Goal: Task Accomplishment & Management: Use online tool/utility

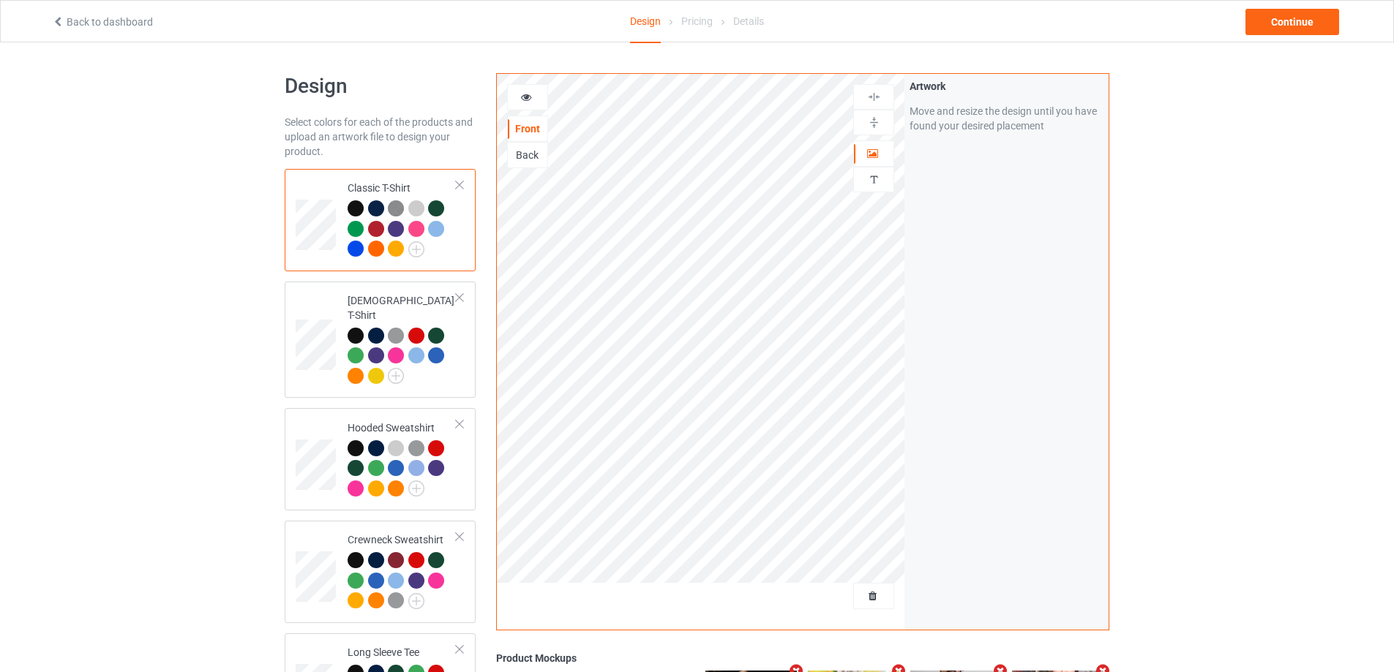
click at [887, 604] on div at bounding box center [873, 596] width 41 height 26
click at [859, 593] on span "Delete all designs" at bounding box center [840, 596] width 78 height 12
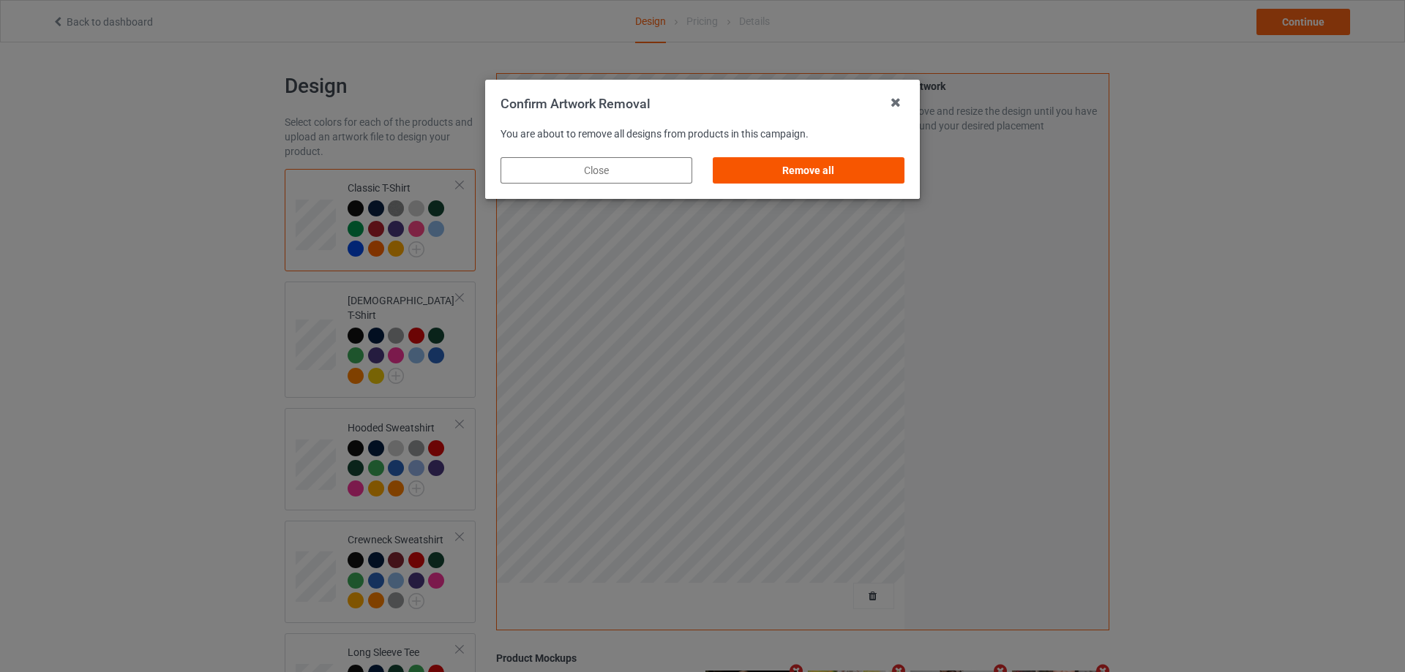
click at [864, 174] on div "Remove all" at bounding box center [809, 170] width 192 height 26
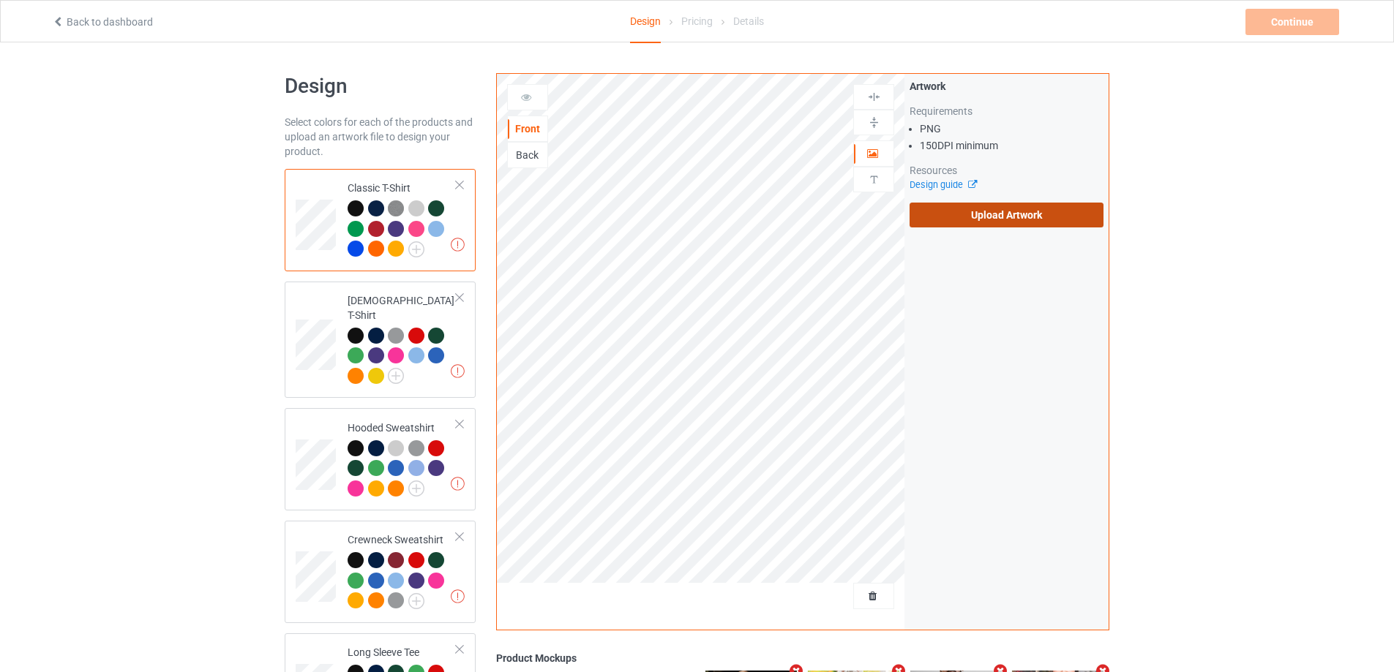
click at [939, 219] on label "Upload Artwork" at bounding box center [1006, 215] width 194 height 25
click at [0, 0] on input "Upload Artwork" at bounding box center [0, 0] width 0 height 0
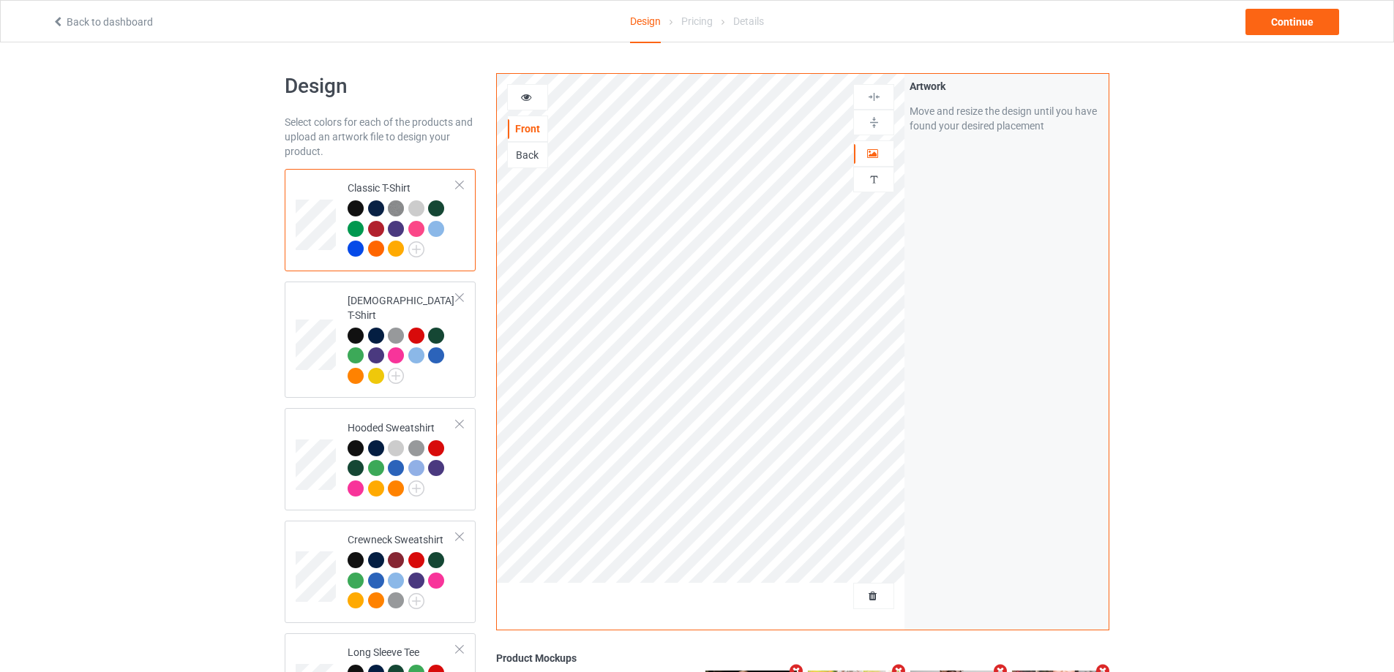
click at [522, 89] on div at bounding box center [527, 97] width 41 height 26
click at [519, 91] on div at bounding box center [528, 97] width 40 height 15
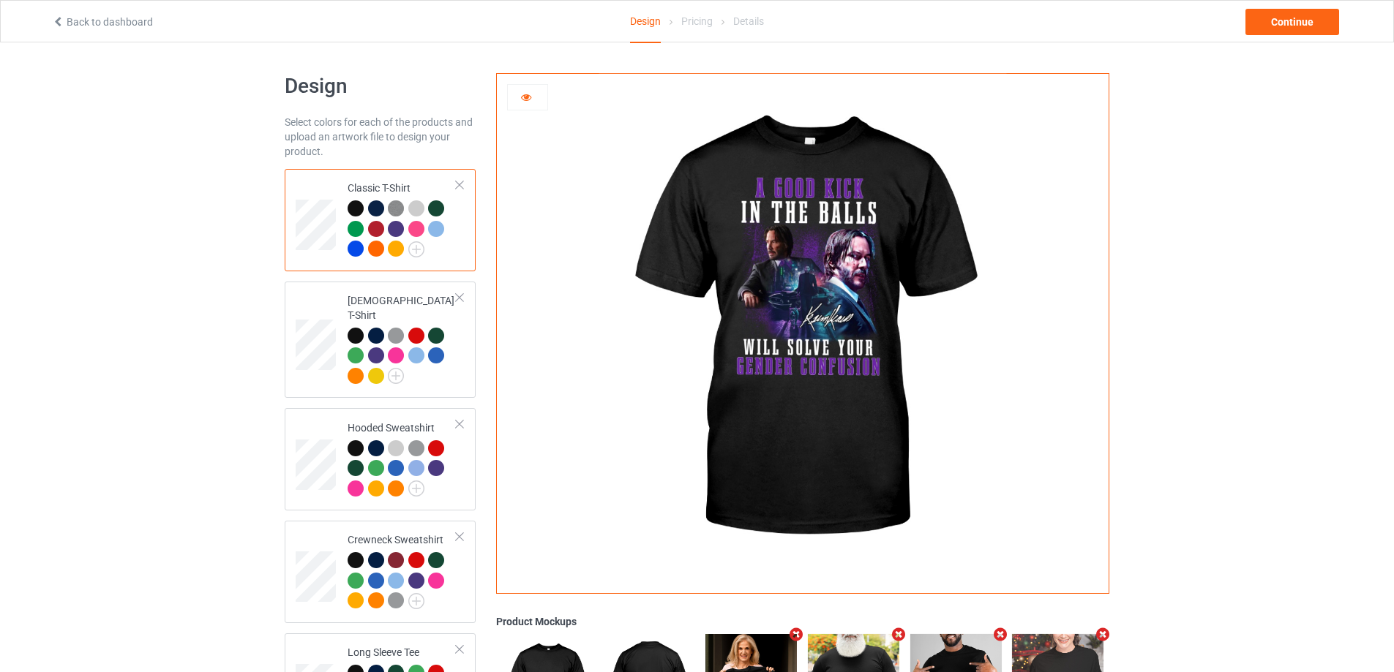
click at [795, 412] on img at bounding box center [801, 328] width 407 height 509
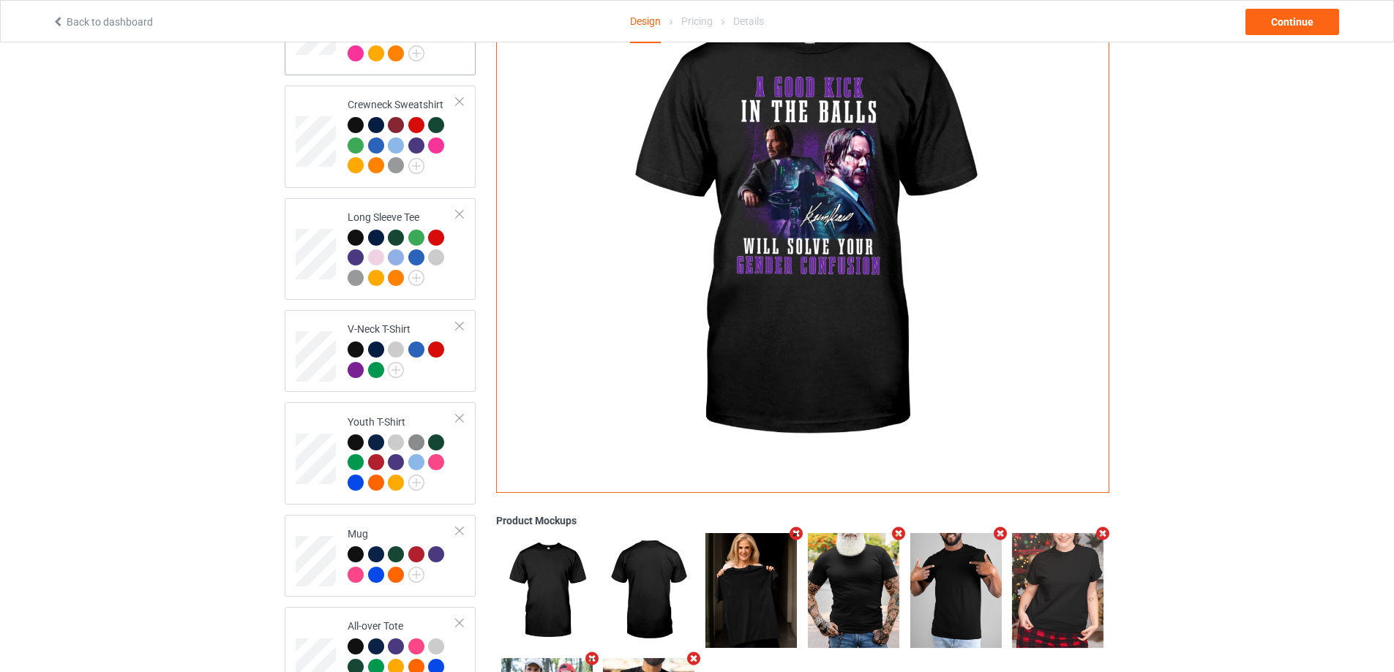
scroll to position [487, 0]
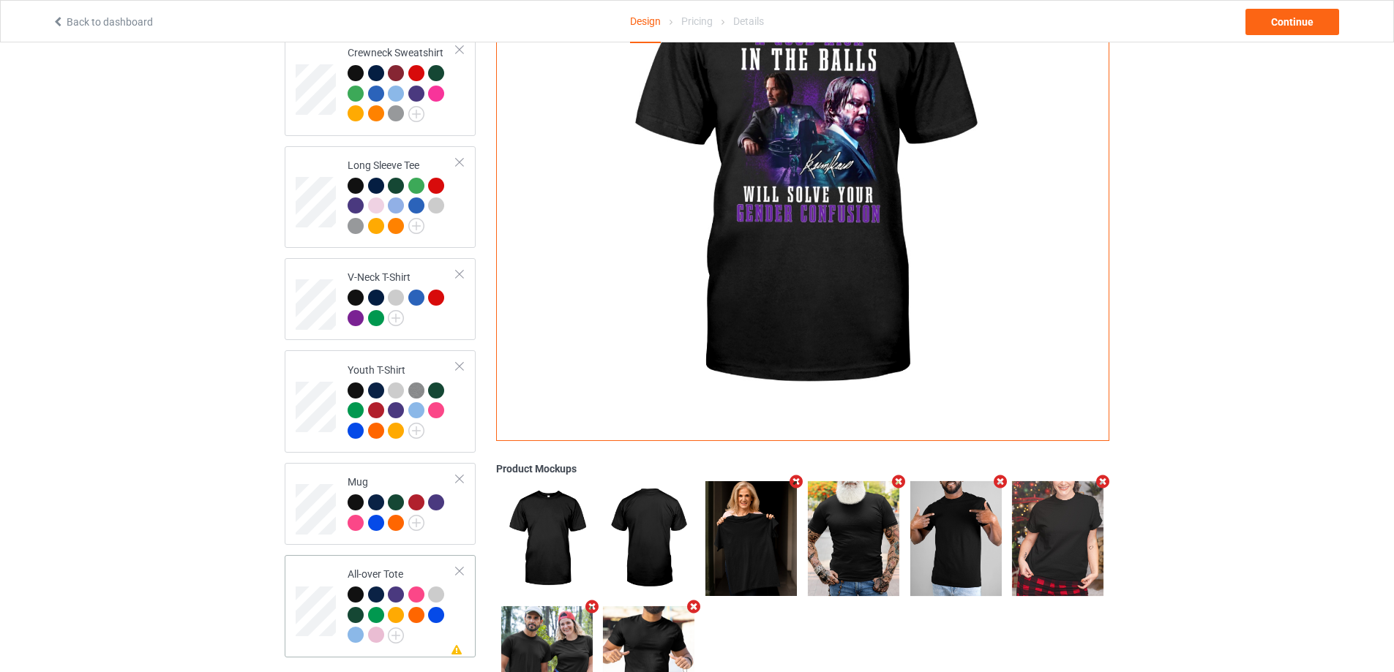
click at [462, 566] on div at bounding box center [459, 571] width 10 height 10
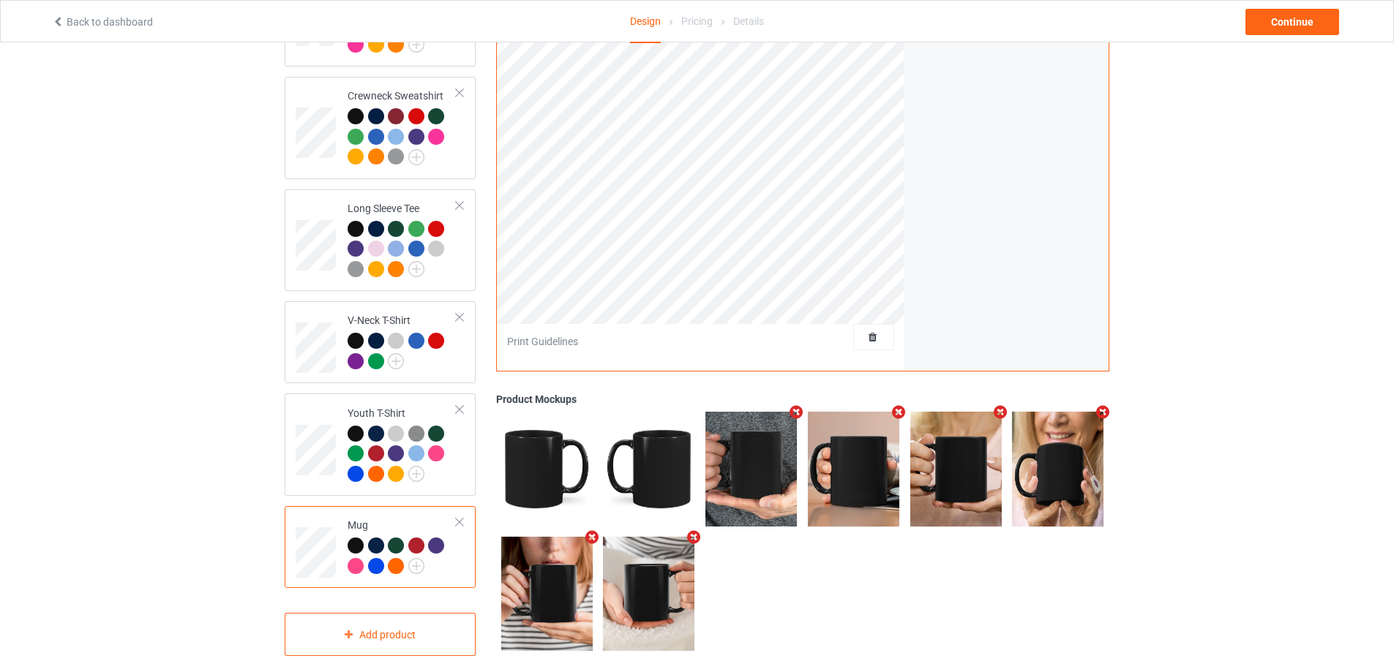
scroll to position [322, 0]
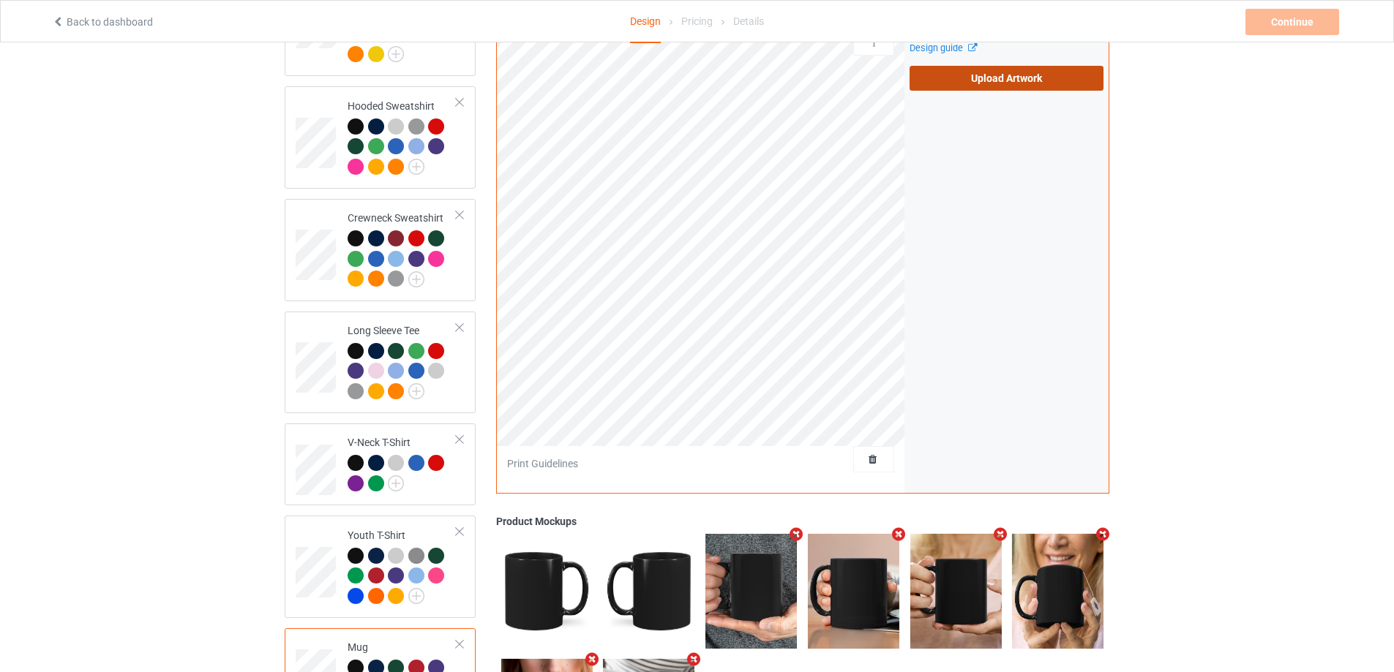
click at [973, 71] on label "Upload Artwork" at bounding box center [1006, 78] width 194 height 25
click at [0, 0] on input "Upload Artwork" at bounding box center [0, 0] width 0 height 0
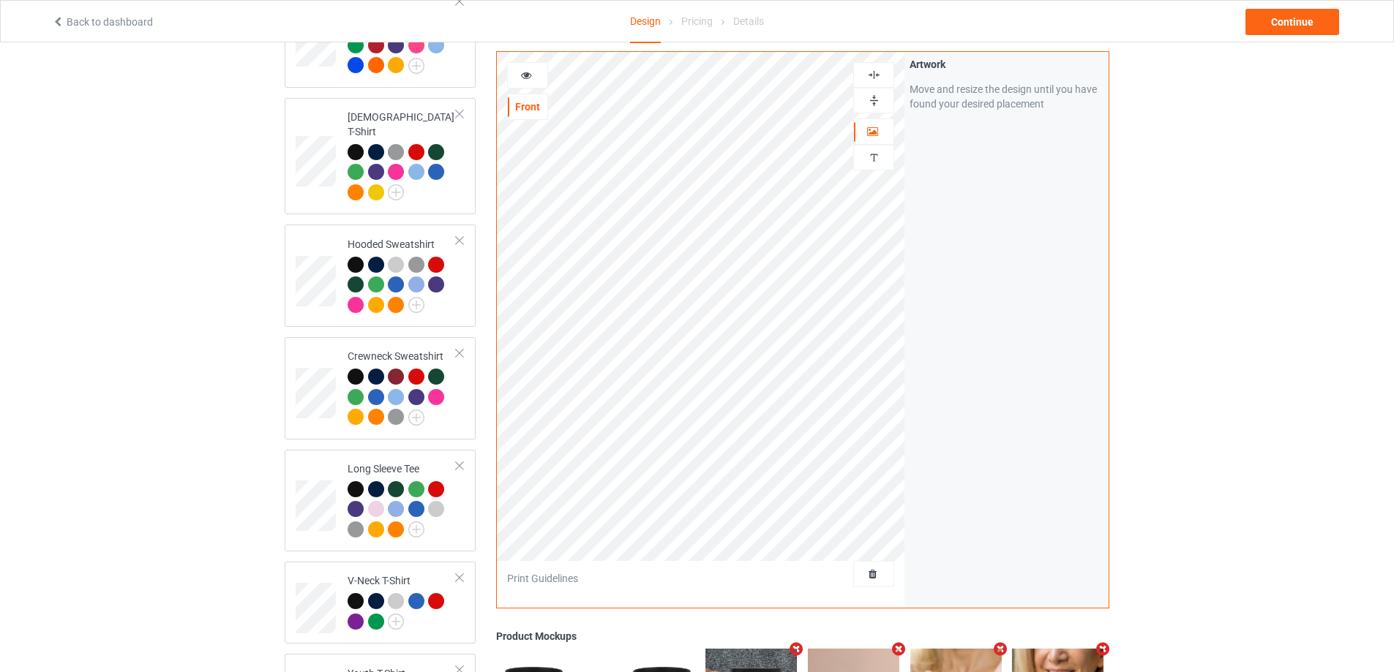
scroll to position [78, 0]
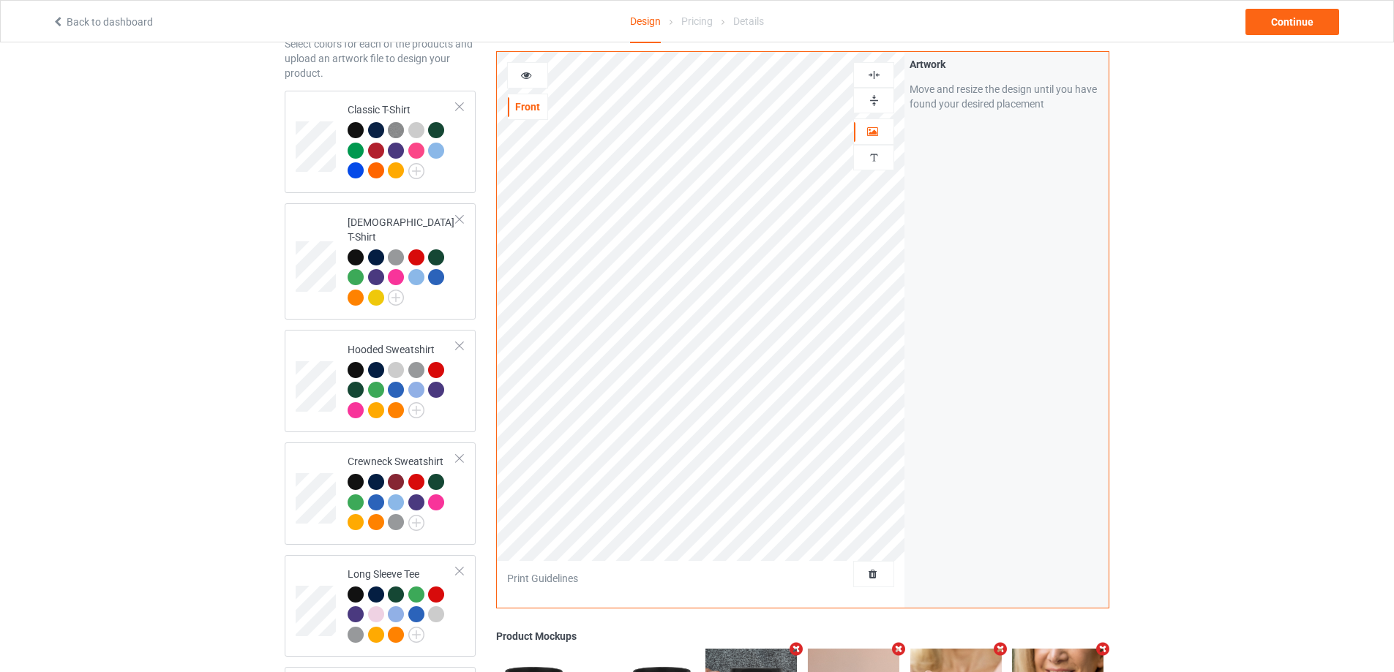
click at [868, 74] on img at bounding box center [874, 75] width 14 height 14
click at [881, 102] on div at bounding box center [874, 101] width 40 height 14
click at [535, 75] on div at bounding box center [528, 75] width 40 height 15
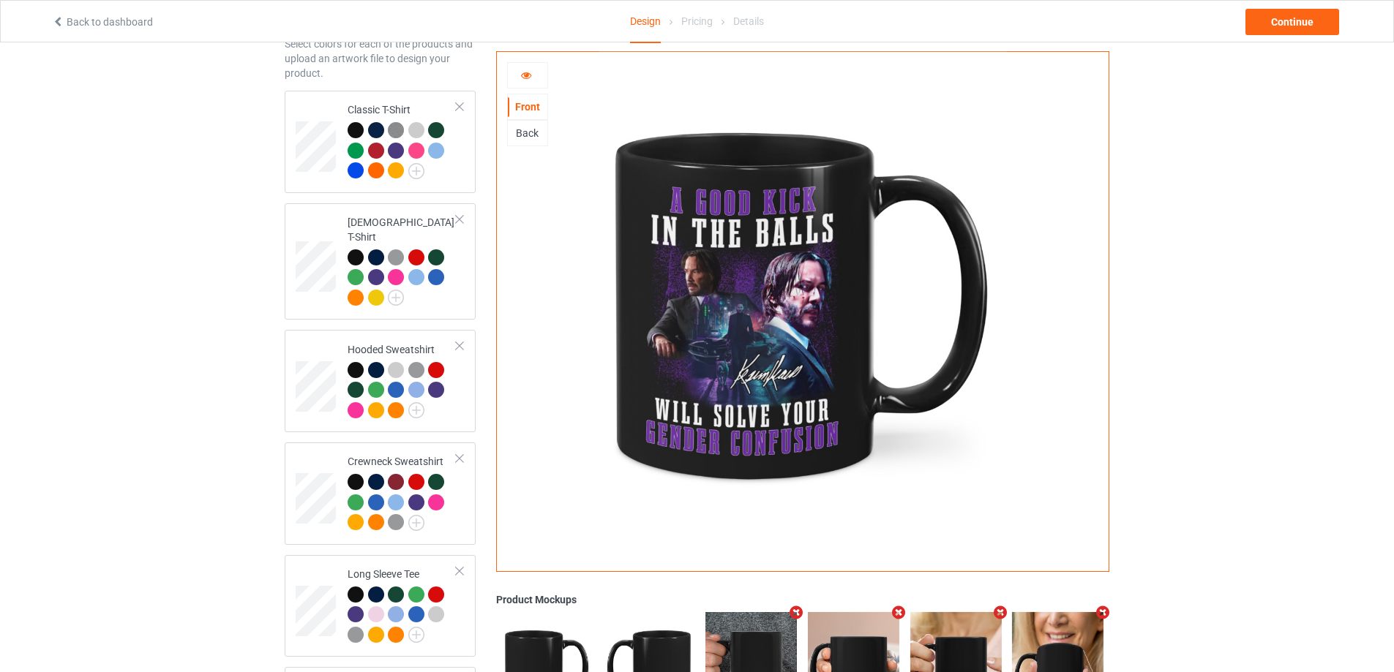
click at [529, 78] on icon at bounding box center [526, 73] width 12 height 10
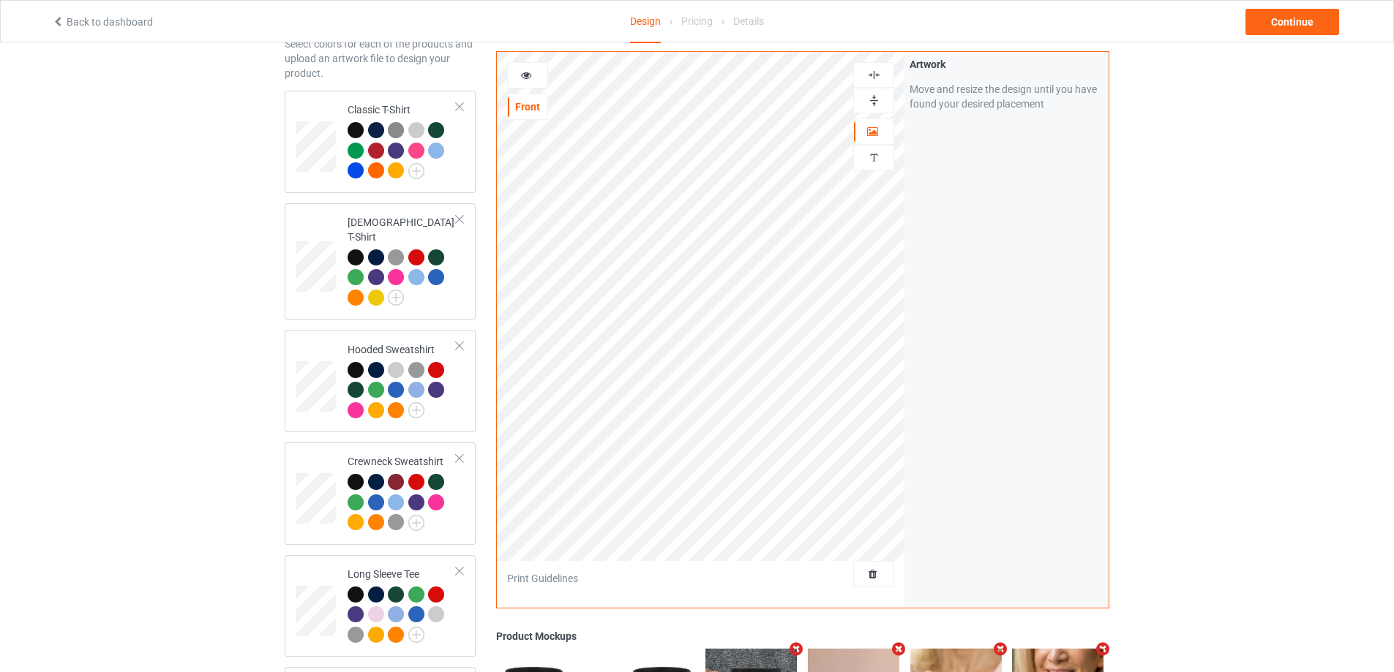
click at [879, 75] on img at bounding box center [874, 75] width 14 height 14
click at [879, 91] on div at bounding box center [873, 101] width 41 height 26
click at [878, 98] on img at bounding box center [874, 101] width 14 height 14
click at [878, 78] on img at bounding box center [874, 75] width 14 height 14
click at [535, 72] on div at bounding box center [528, 75] width 40 height 15
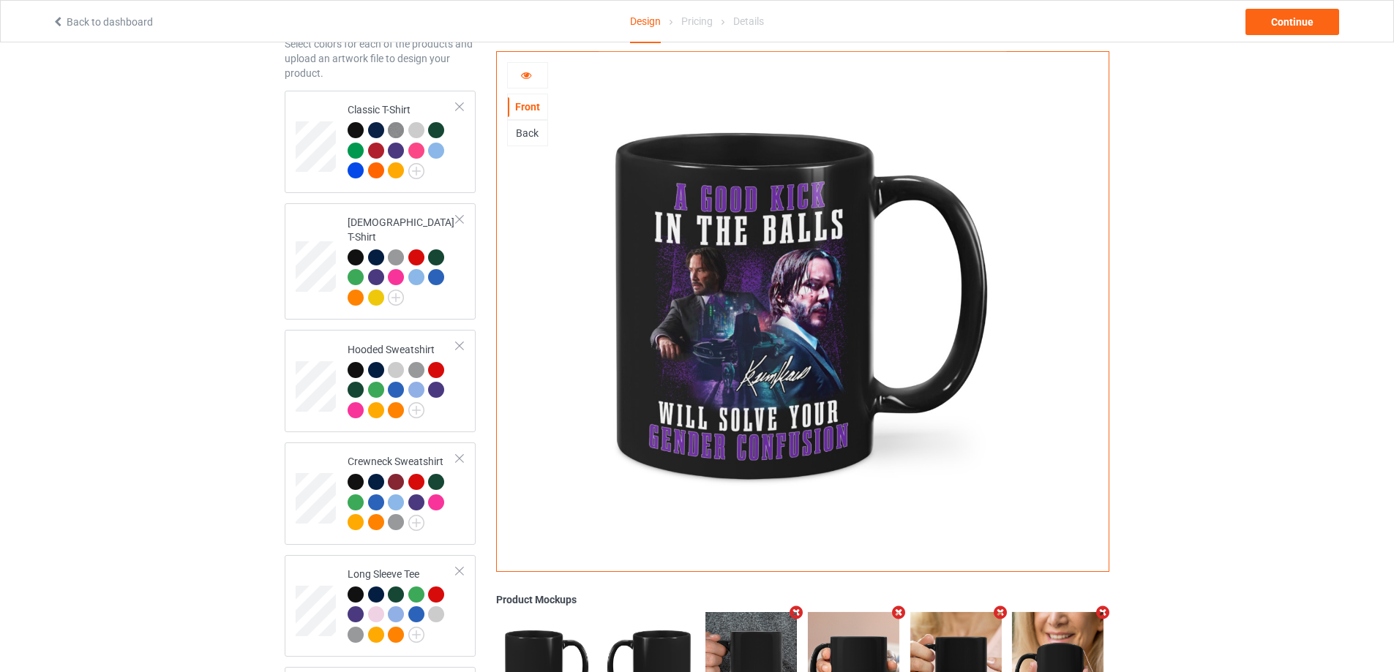
click at [536, 131] on div "Back" at bounding box center [528, 133] width 40 height 15
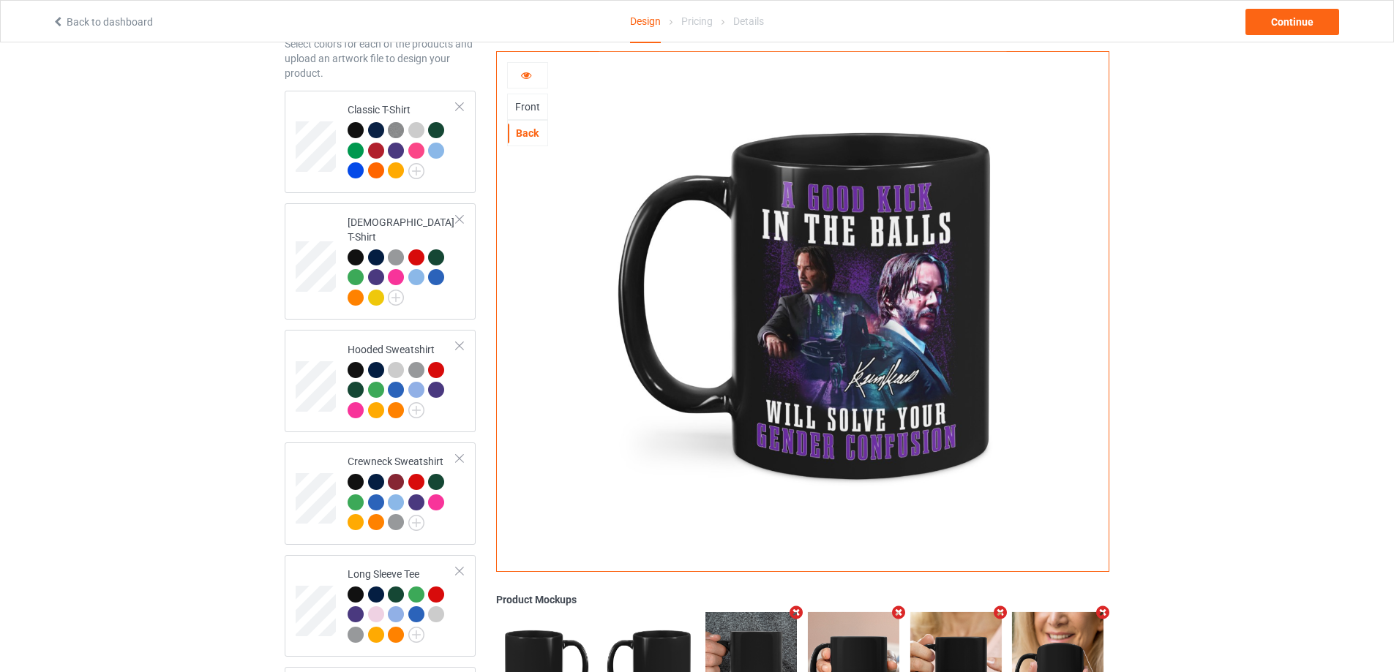
click at [533, 80] on div at bounding box center [528, 75] width 40 height 15
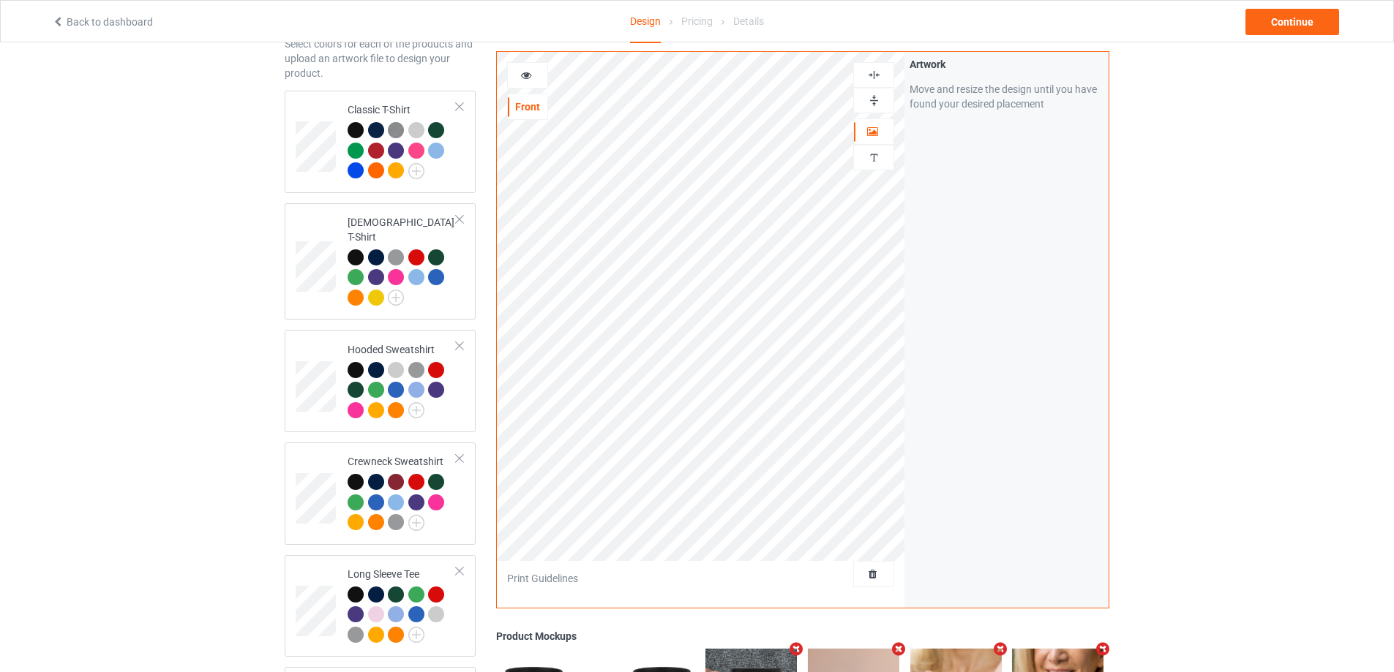
click at [876, 80] on img at bounding box center [874, 75] width 14 height 14
click at [877, 94] on img at bounding box center [874, 101] width 14 height 14
click at [878, 99] on img at bounding box center [874, 101] width 14 height 14
click at [535, 69] on div at bounding box center [528, 75] width 40 height 15
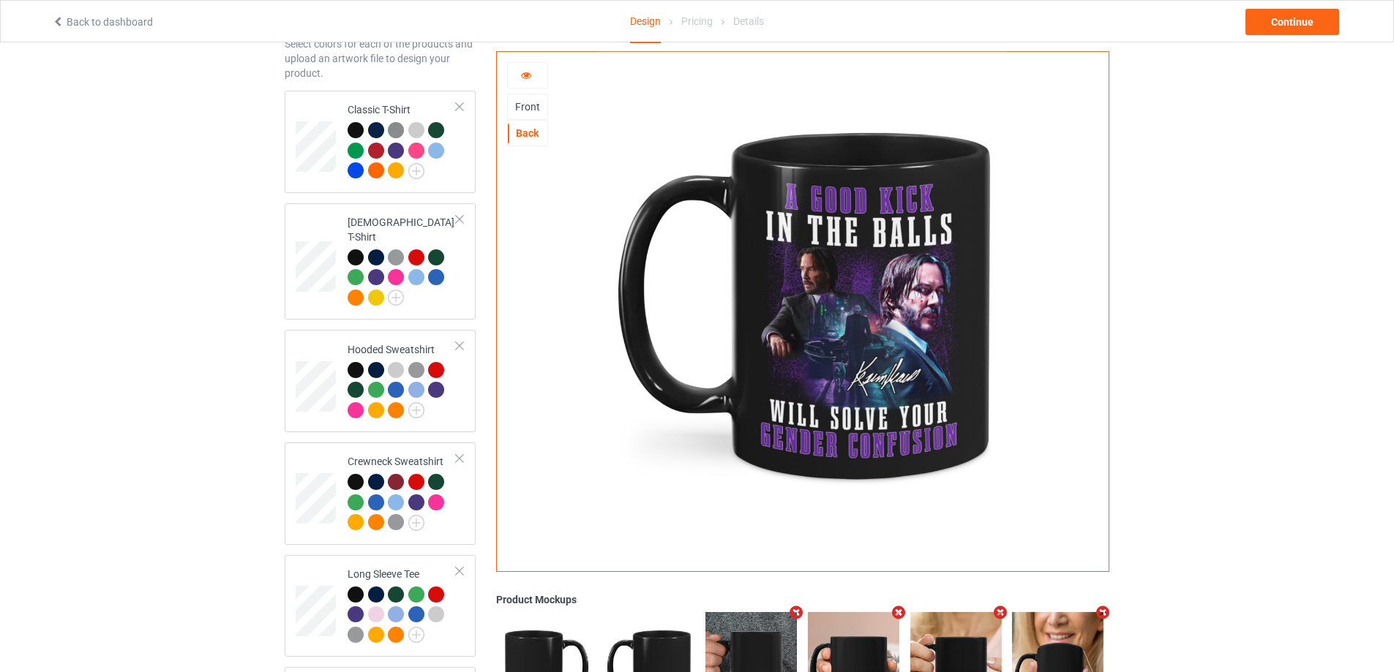
click at [536, 105] on div "Front" at bounding box center [528, 106] width 40 height 15
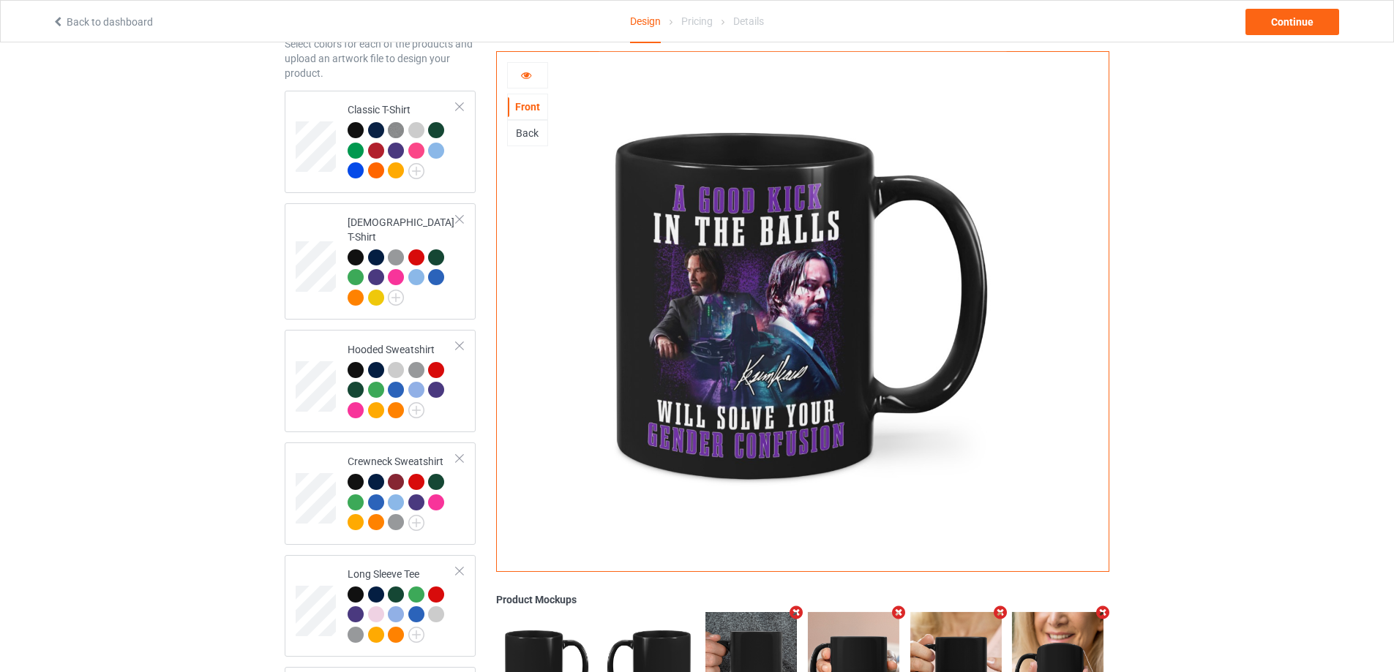
click at [544, 137] on div "Back" at bounding box center [528, 133] width 40 height 15
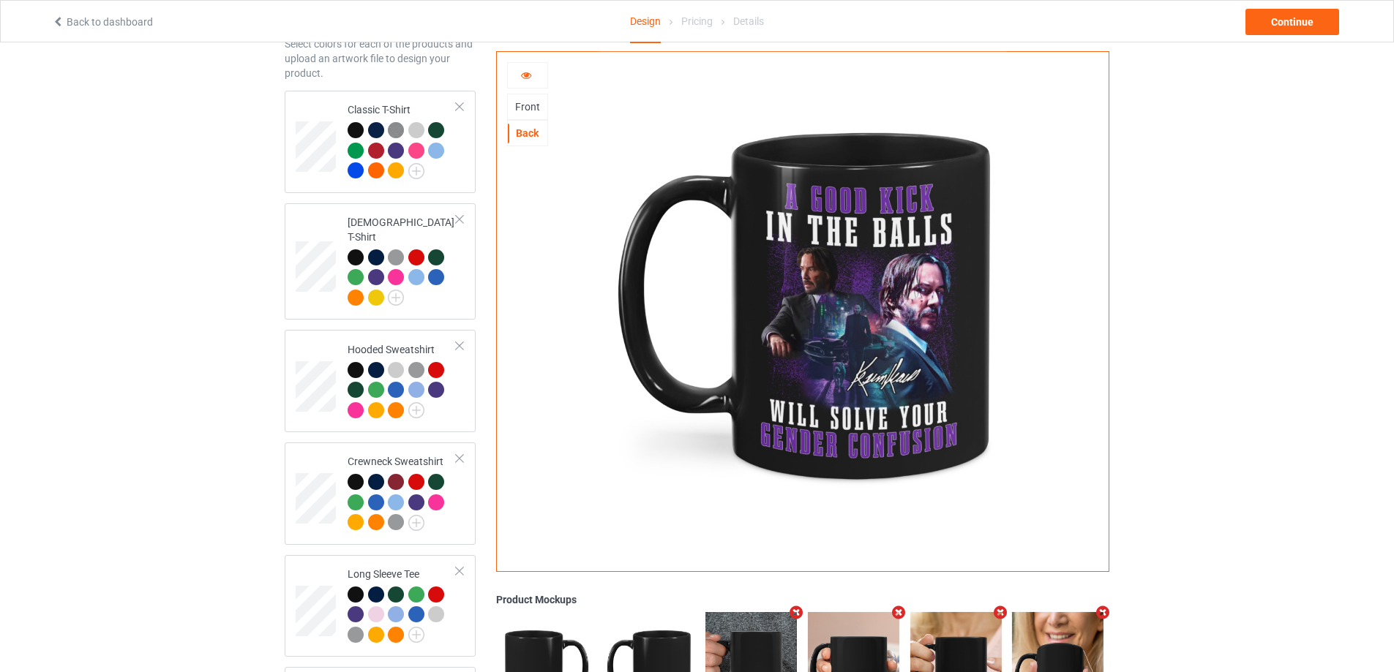
click at [536, 75] on div at bounding box center [528, 75] width 40 height 15
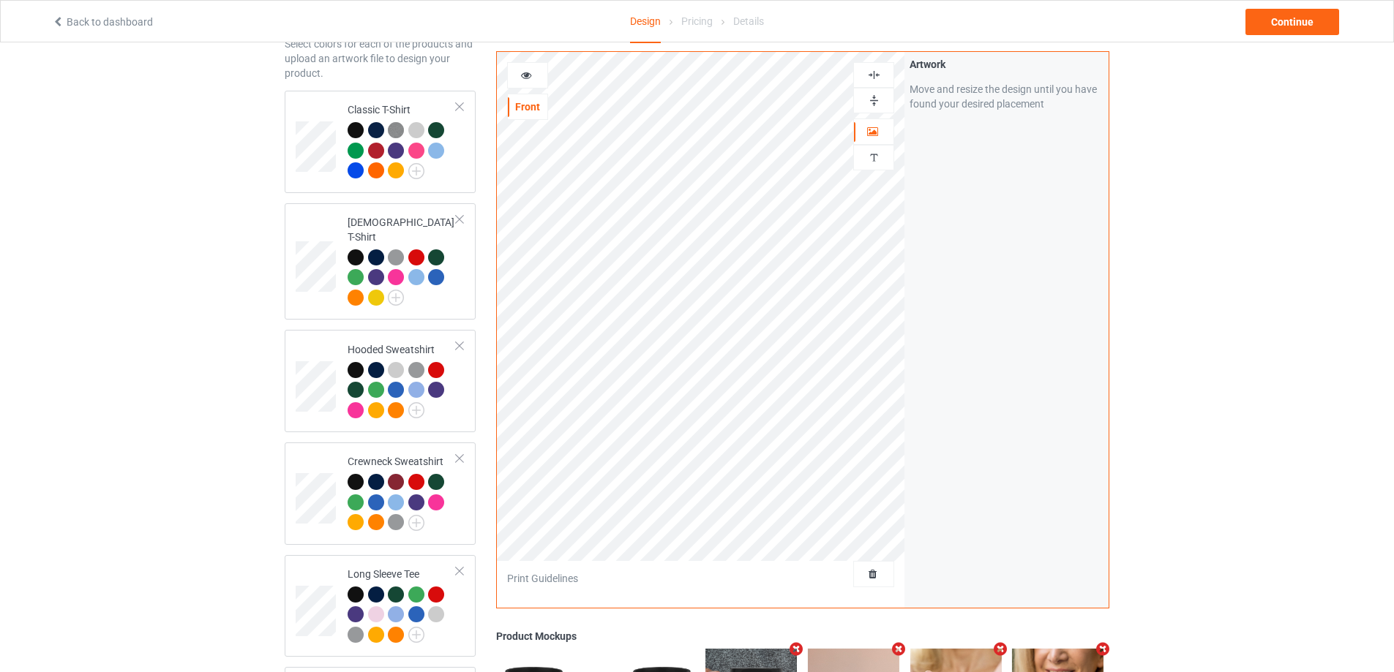
click at [881, 101] on div at bounding box center [874, 101] width 40 height 14
click at [881, 96] on div at bounding box center [874, 101] width 40 height 14
click at [532, 77] on icon at bounding box center [526, 73] width 12 height 10
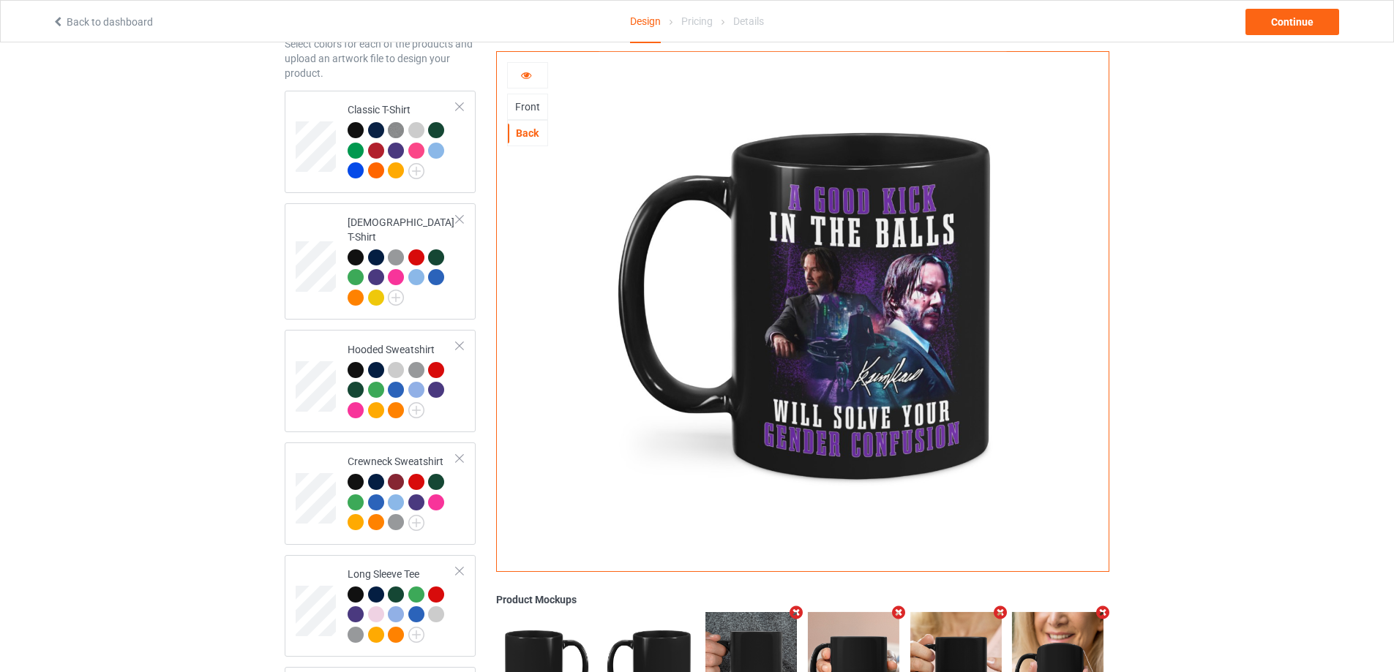
click at [533, 108] on div "Front" at bounding box center [528, 106] width 40 height 15
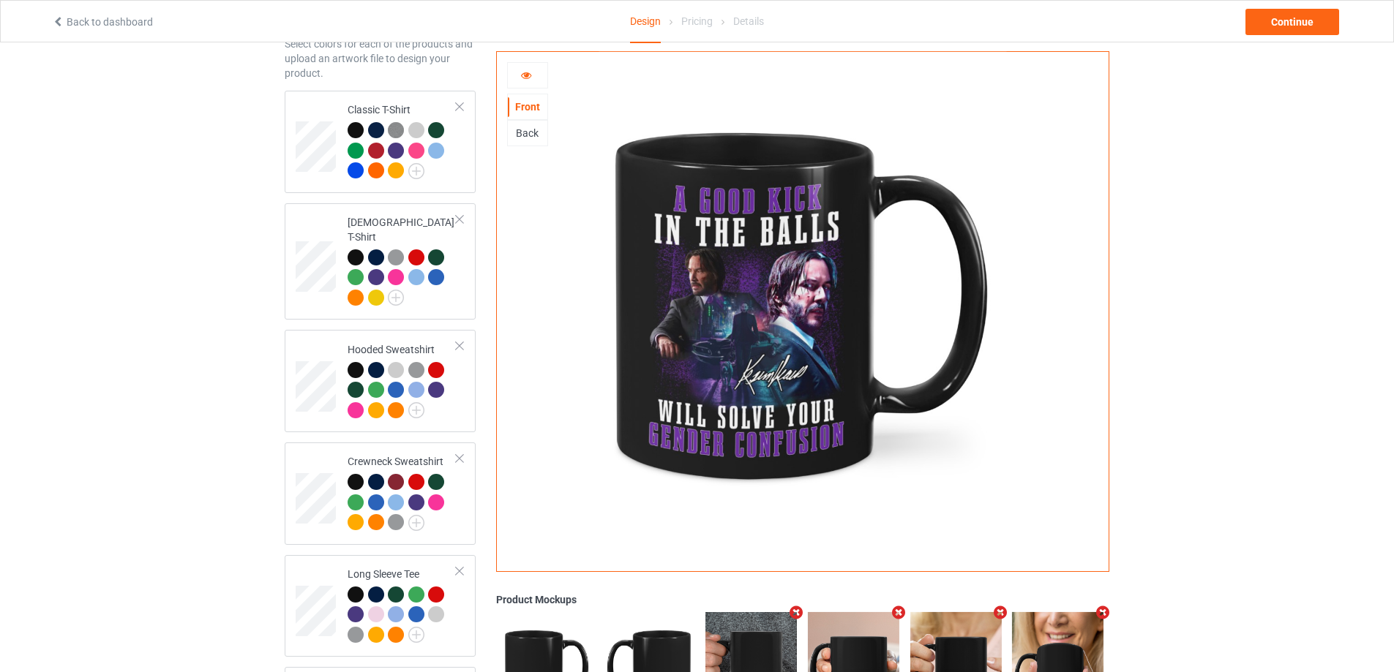
click at [538, 127] on div "Back" at bounding box center [528, 133] width 40 height 15
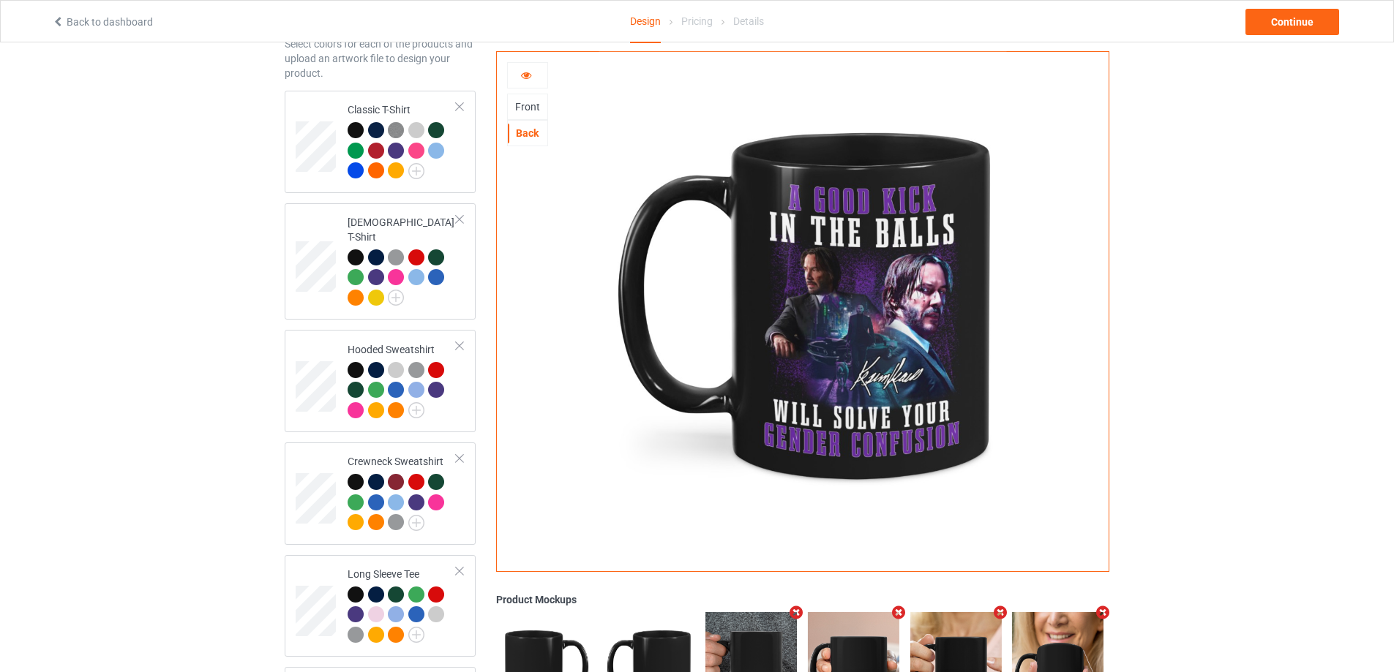
click at [537, 104] on div "Front" at bounding box center [528, 106] width 40 height 15
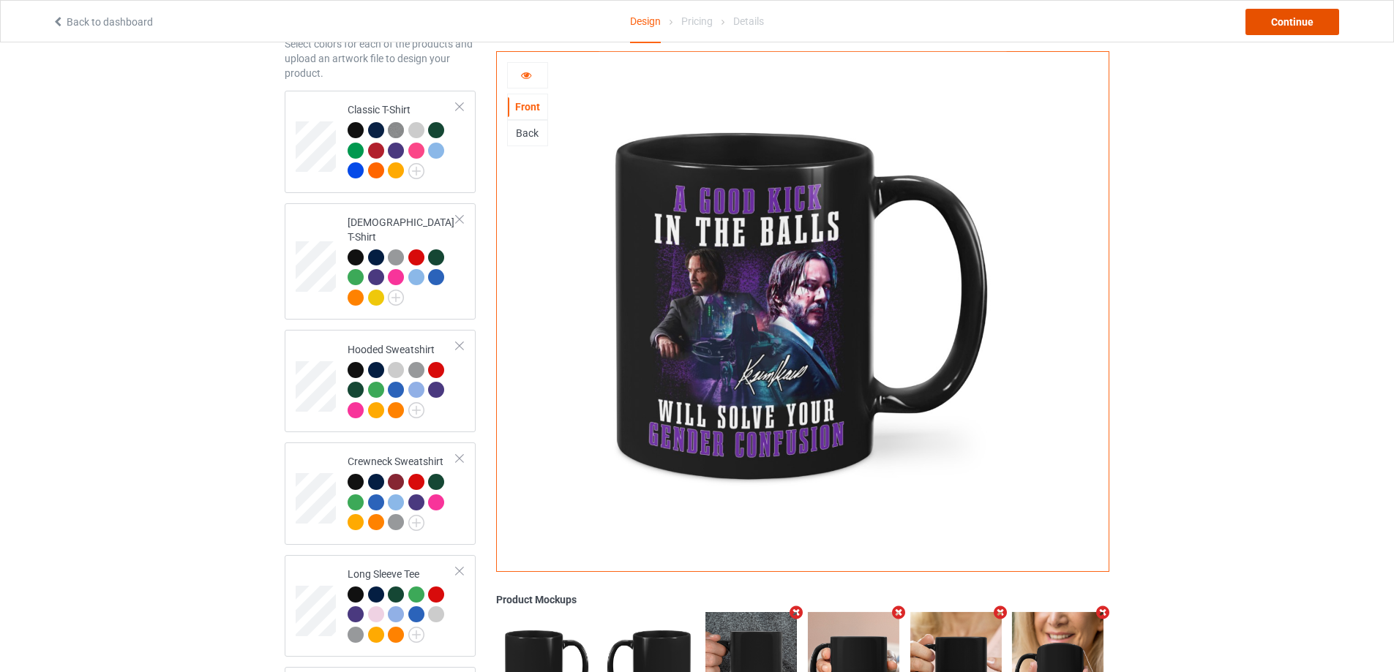
click at [1281, 30] on div "Continue" at bounding box center [1292, 22] width 94 height 26
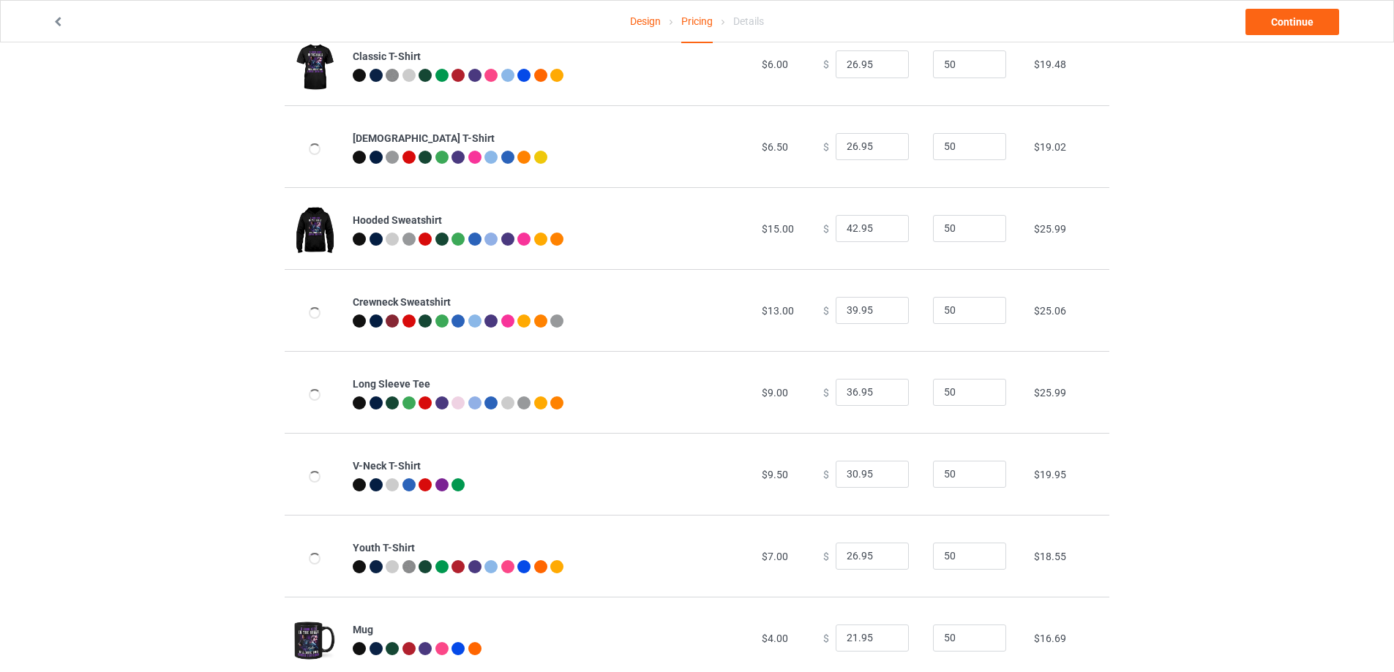
scroll to position [158, 0]
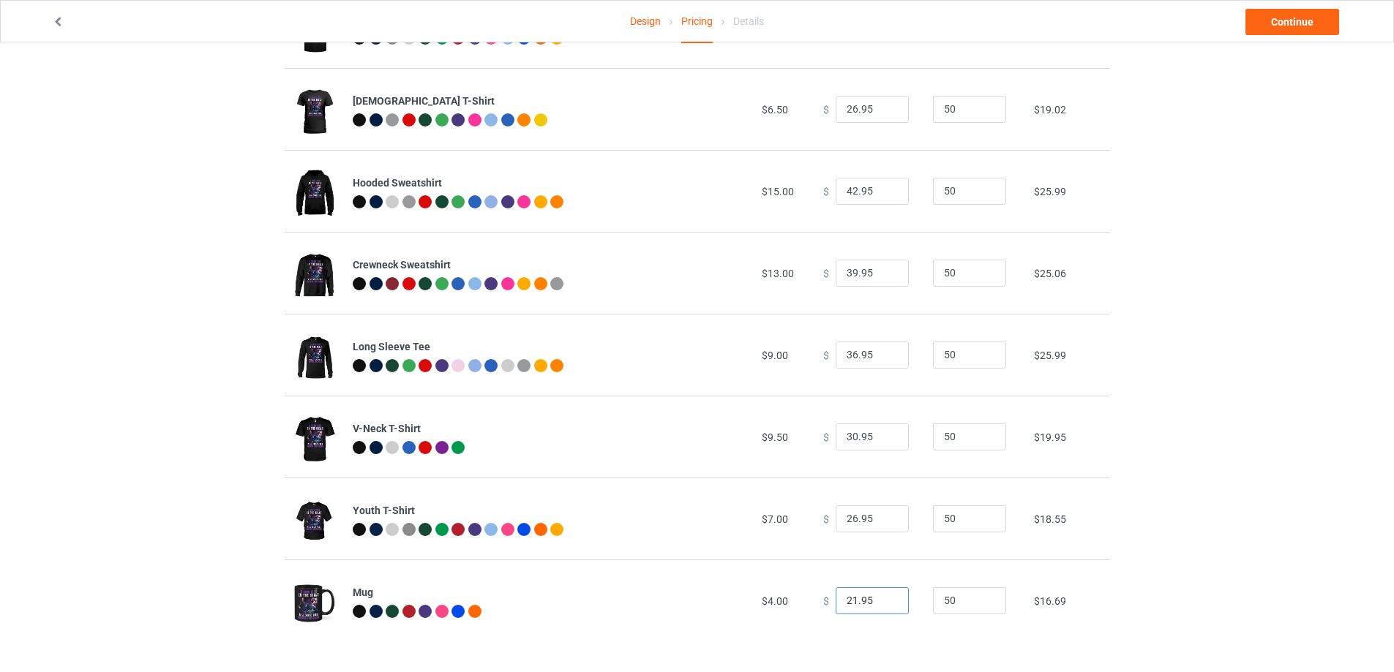
click at [847, 602] on input "21.95" at bounding box center [871, 601] width 73 height 28
type input "22.95"
click at [1271, 26] on link "Continue" at bounding box center [1292, 22] width 94 height 26
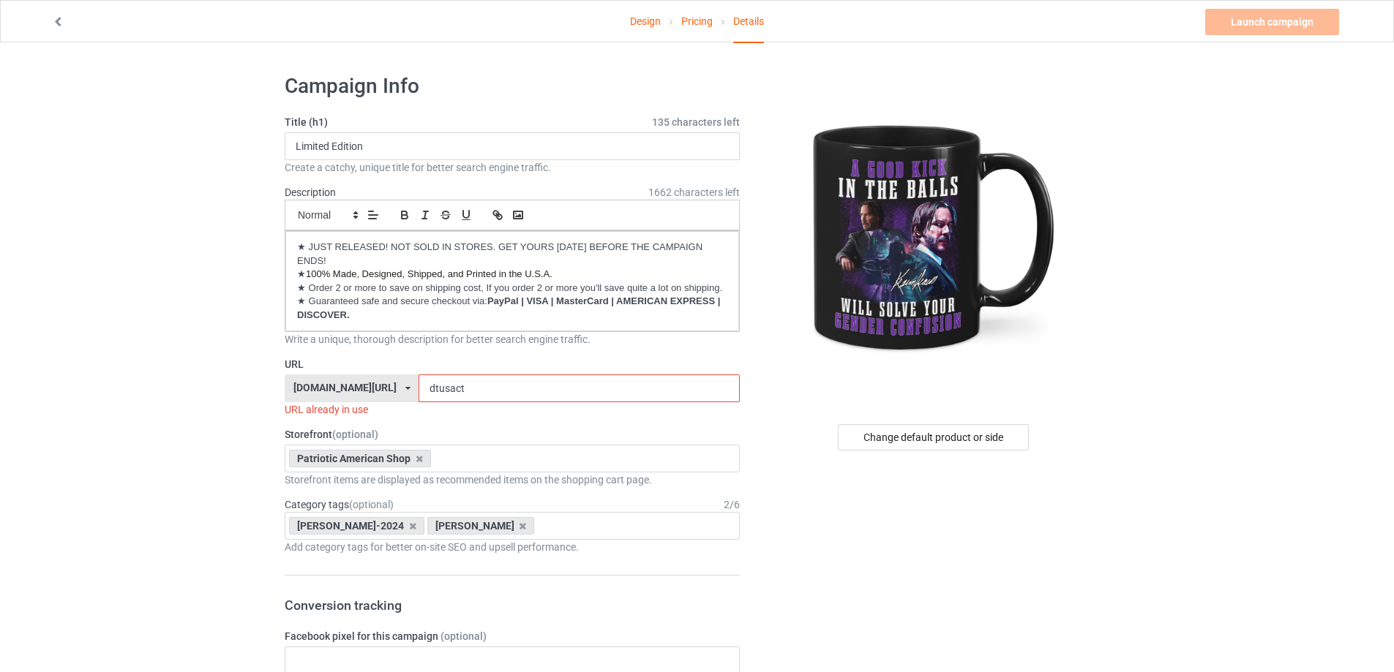
drag, startPoint x: 451, startPoint y: 391, endPoint x: 377, endPoint y: 391, distance: 74.6
click at [377, 391] on div "[DOMAIN_NAME][URL] [DOMAIN_NAME][URL] [DOMAIN_NAME][URL] [DOMAIN_NAME][URL] [DO…" at bounding box center [512, 389] width 455 height 28
click at [477, 391] on input "dtusact" at bounding box center [578, 389] width 320 height 28
drag, startPoint x: 477, startPoint y: 391, endPoint x: 320, endPoint y: 384, distance: 157.4
click at [320, 384] on div "[DOMAIN_NAME][URL] [DOMAIN_NAME][URL] [DOMAIN_NAME][URL] [DOMAIN_NAME][URL] [DO…" at bounding box center [512, 389] width 455 height 28
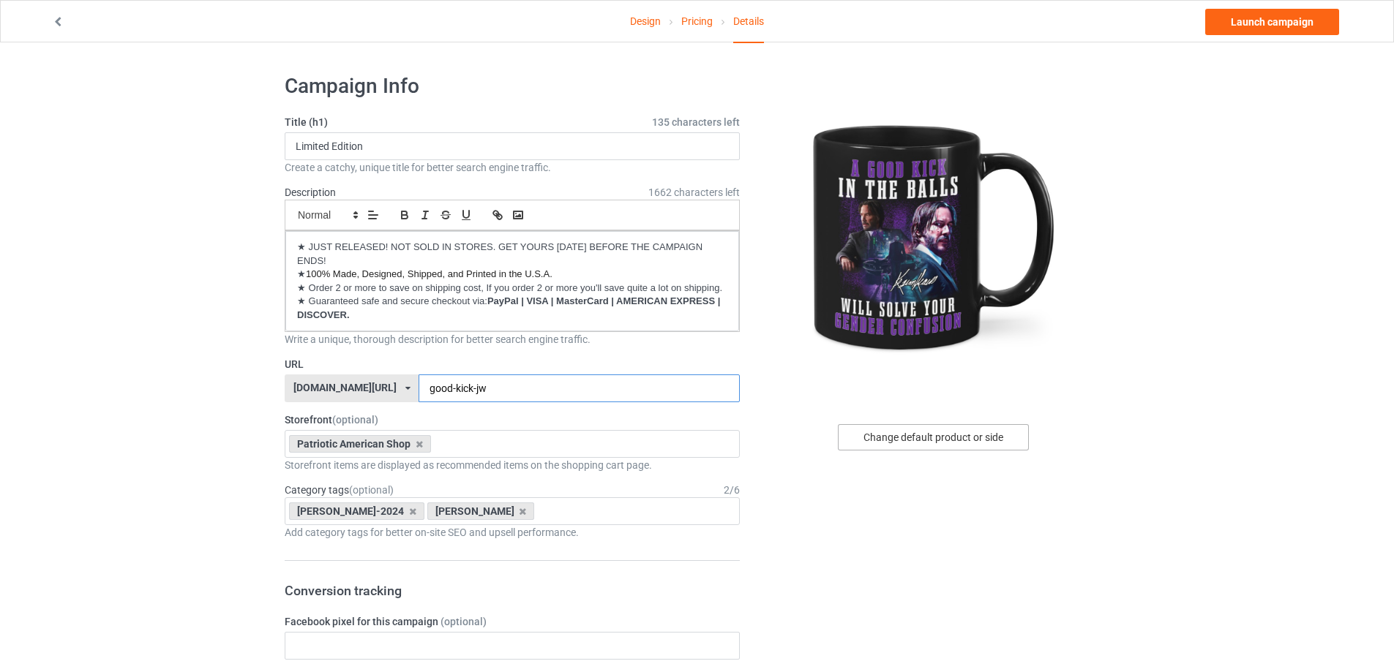
type input "good-kick-jw"
click at [977, 433] on div "Change default product or side" at bounding box center [933, 437] width 191 height 26
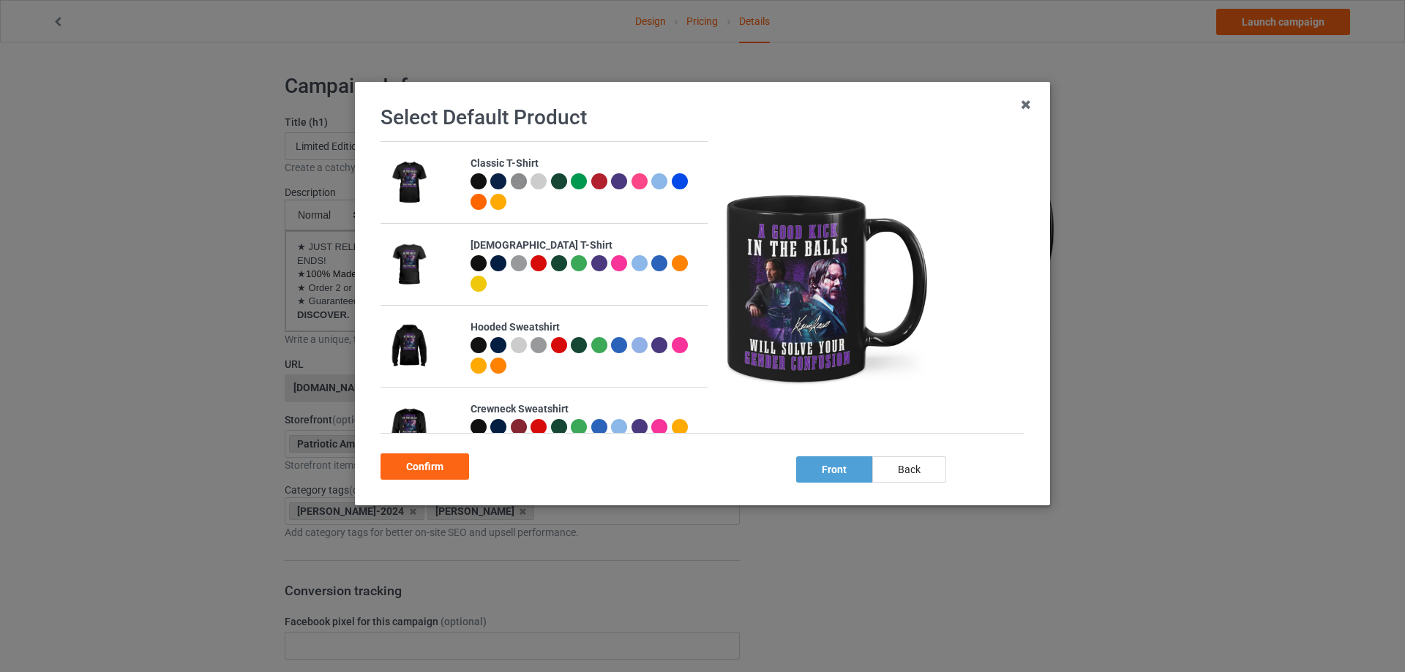
click at [479, 178] on div at bounding box center [478, 181] width 16 height 16
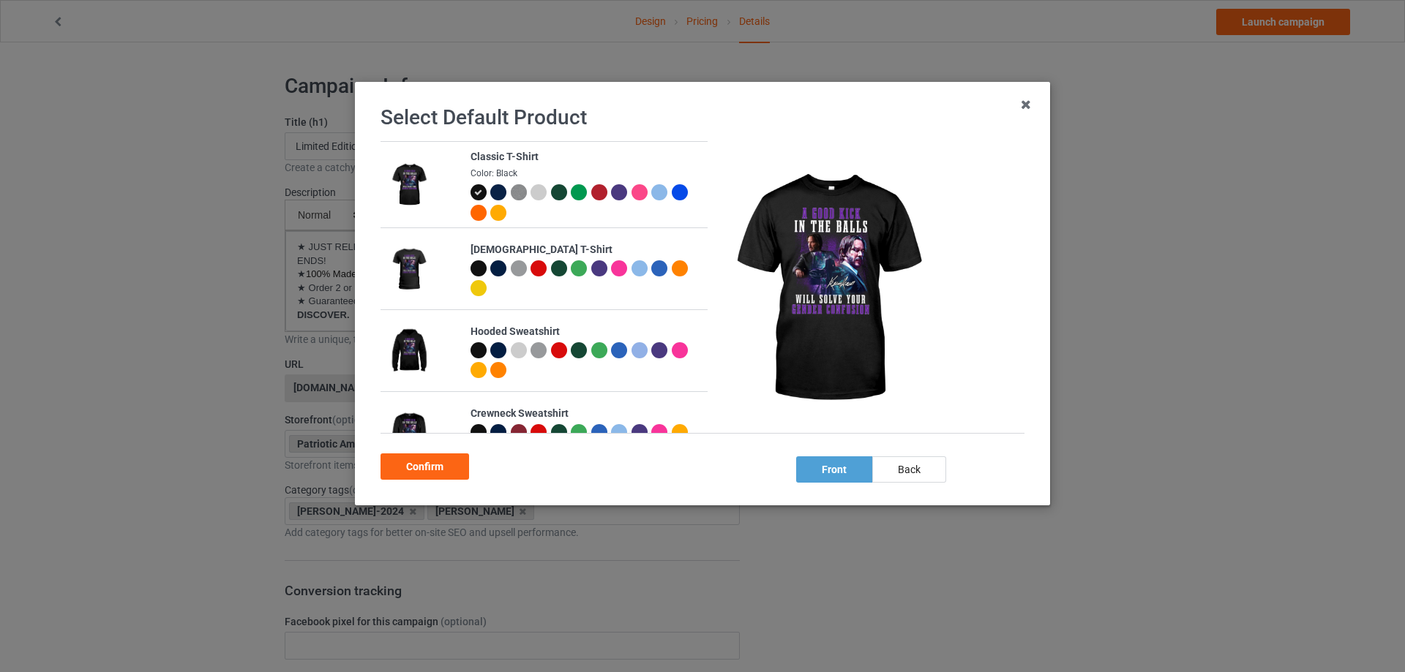
click at [425, 467] on div "Confirm" at bounding box center [424, 467] width 89 height 26
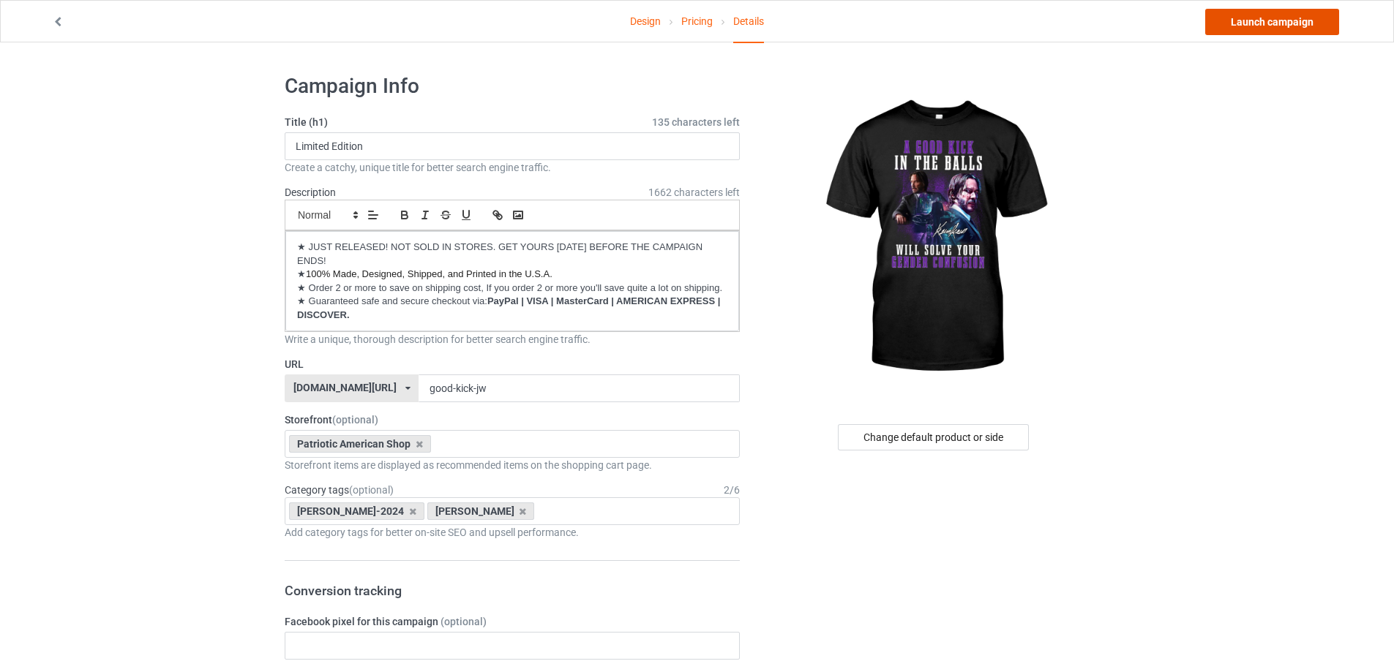
click at [1282, 20] on link "Launch campaign" at bounding box center [1272, 22] width 134 height 26
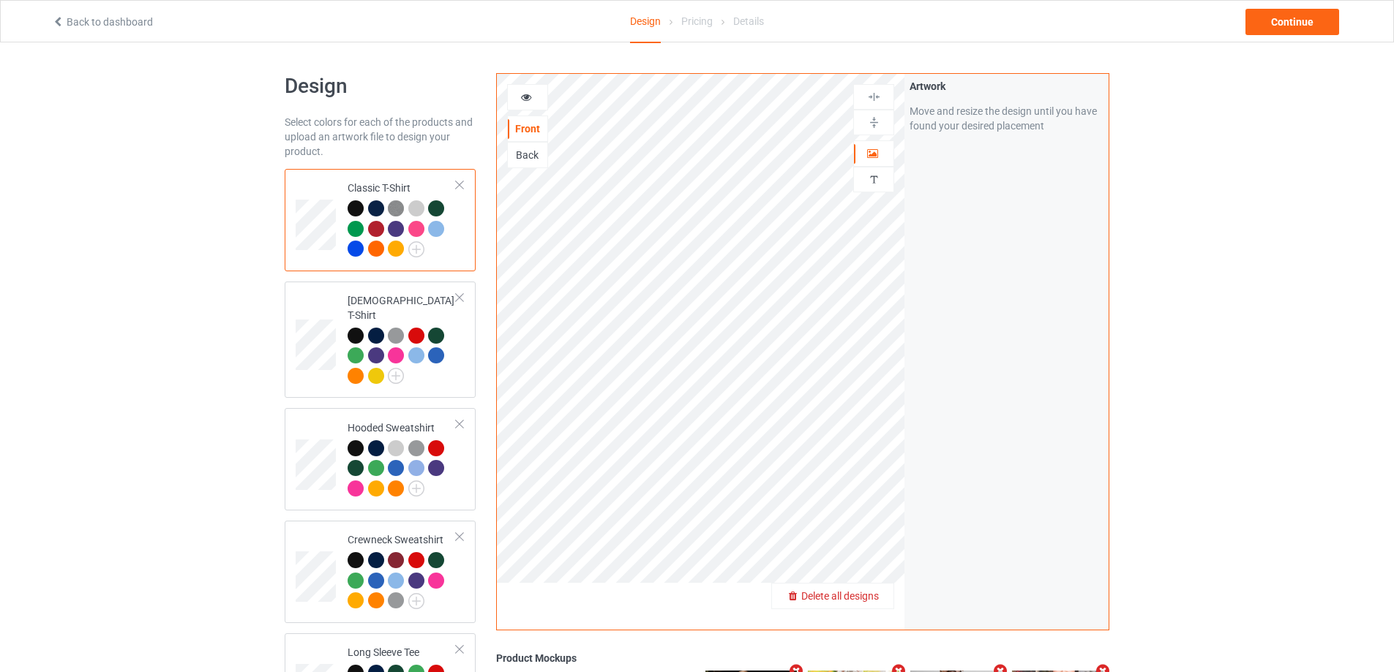
click at [870, 593] on span "Delete all designs" at bounding box center [840, 596] width 78 height 12
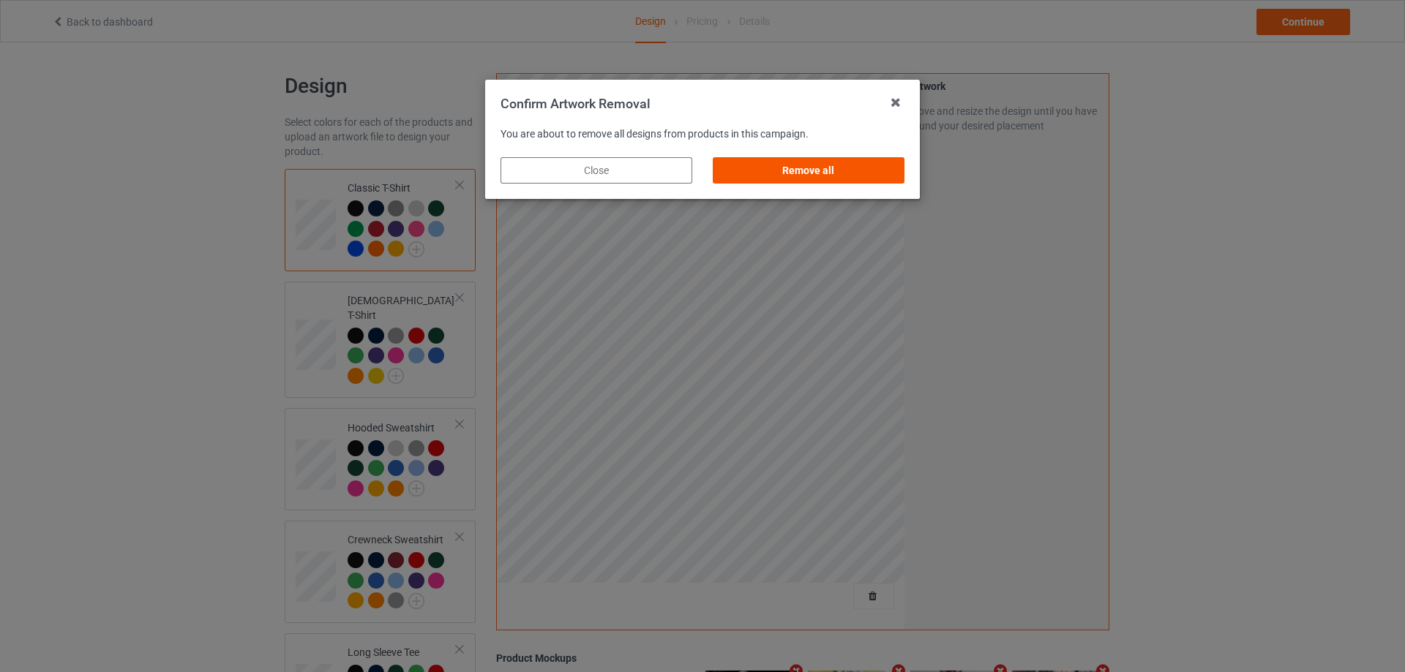
click at [827, 172] on div "Remove all" at bounding box center [809, 170] width 192 height 26
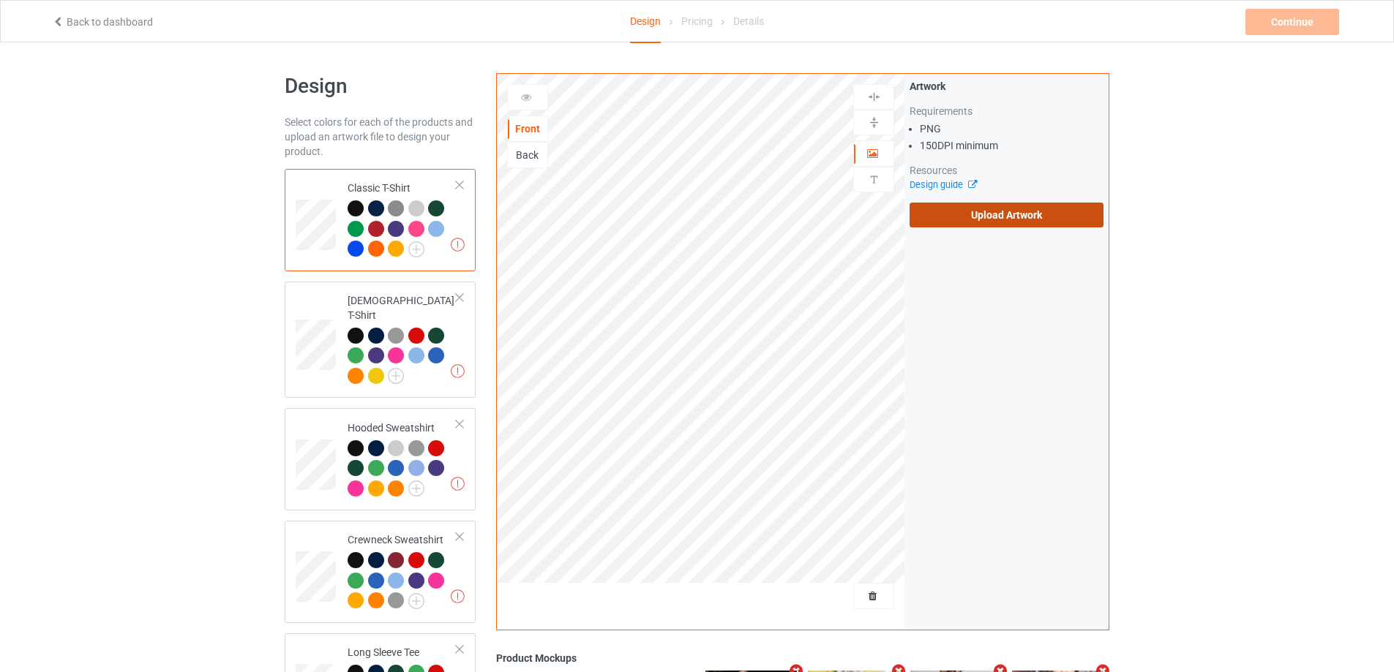
click at [1001, 208] on label "Upload Artwork" at bounding box center [1006, 215] width 194 height 25
click at [0, 0] on input "Upload Artwork" at bounding box center [0, 0] width 0 height 0
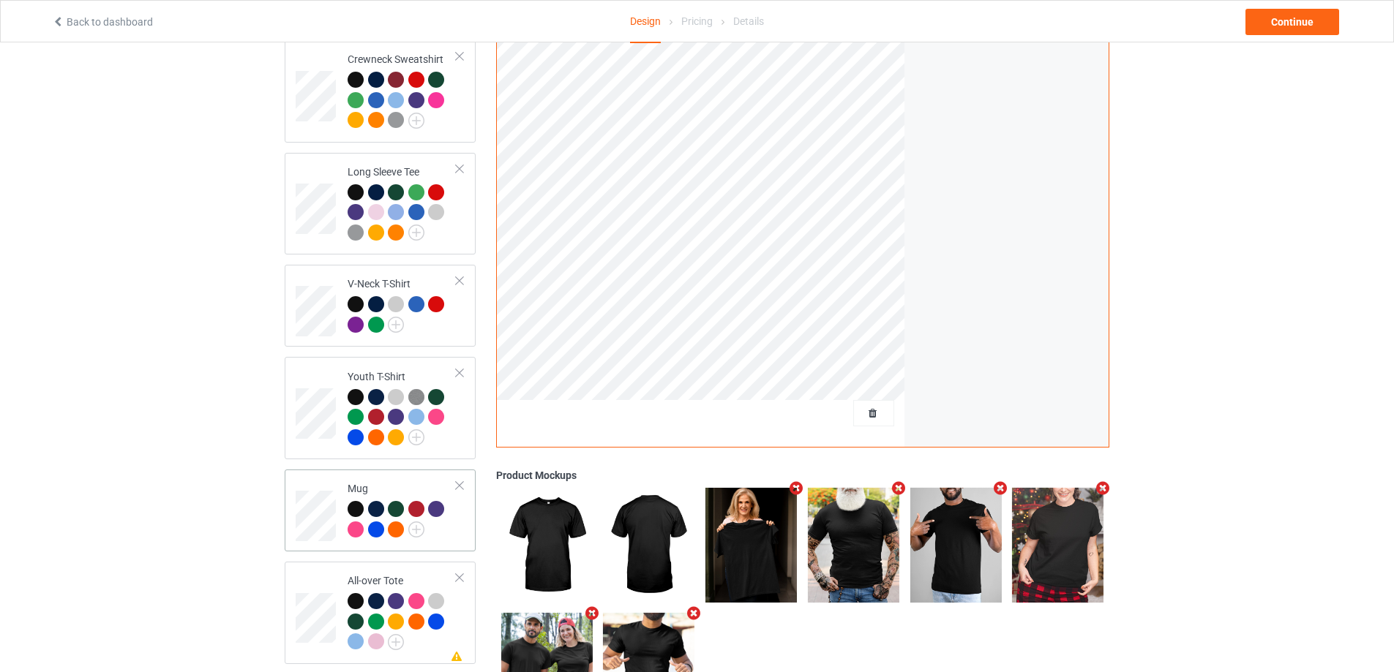
scroll to position [487, 0]
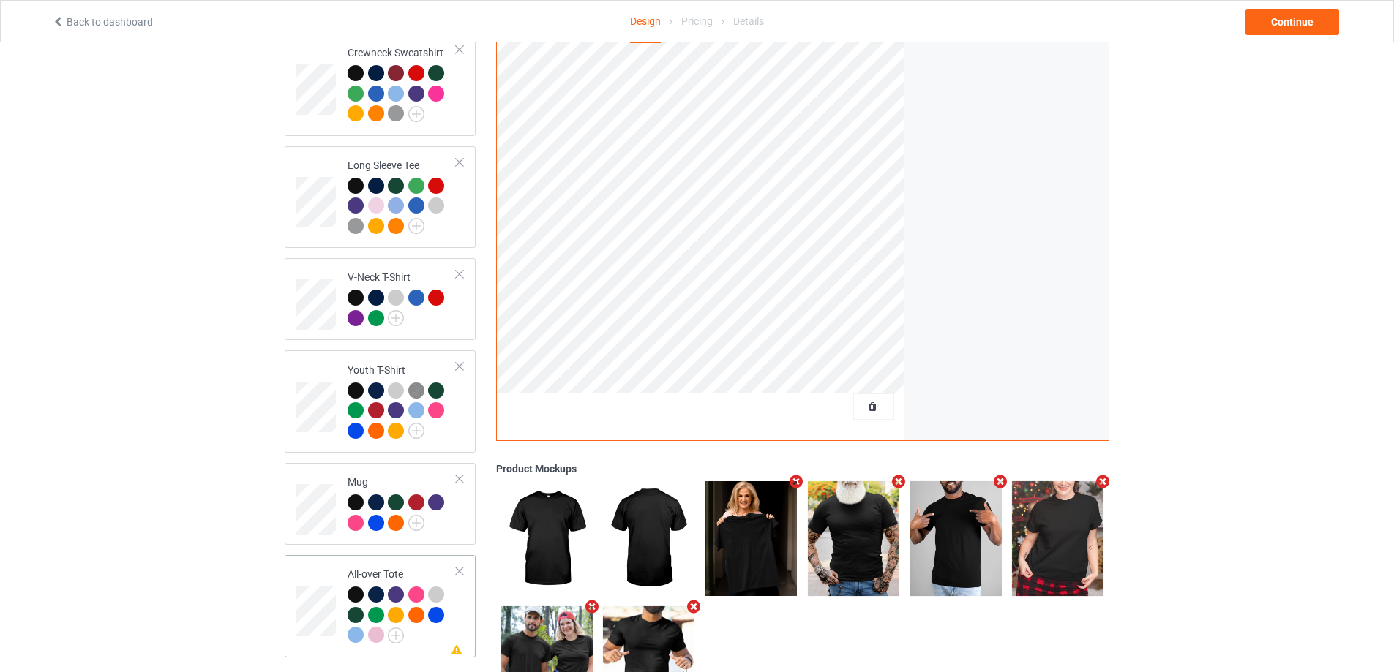
click at [463, 566] on div at bounding box center [459, 571] width 10 height 10
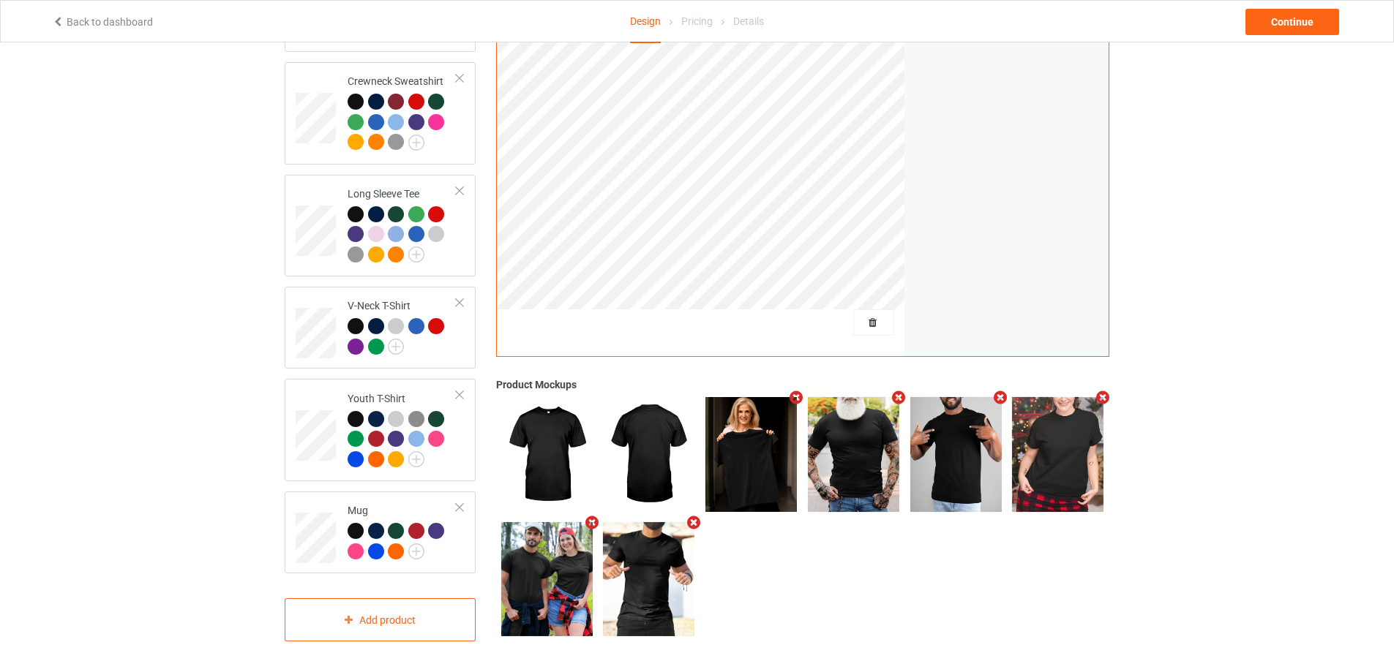
scroll to position [444, 0]
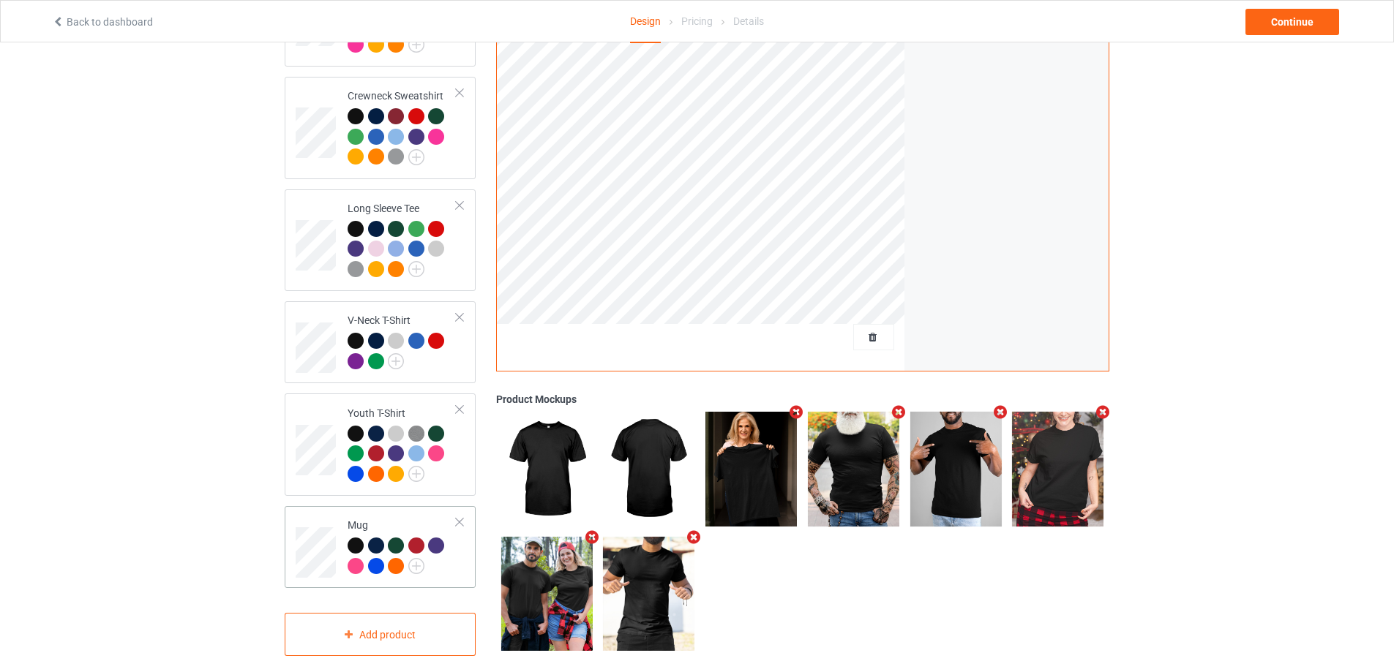
click at [447, 543] on div at bounding box center [438, 548] width 20 height 20
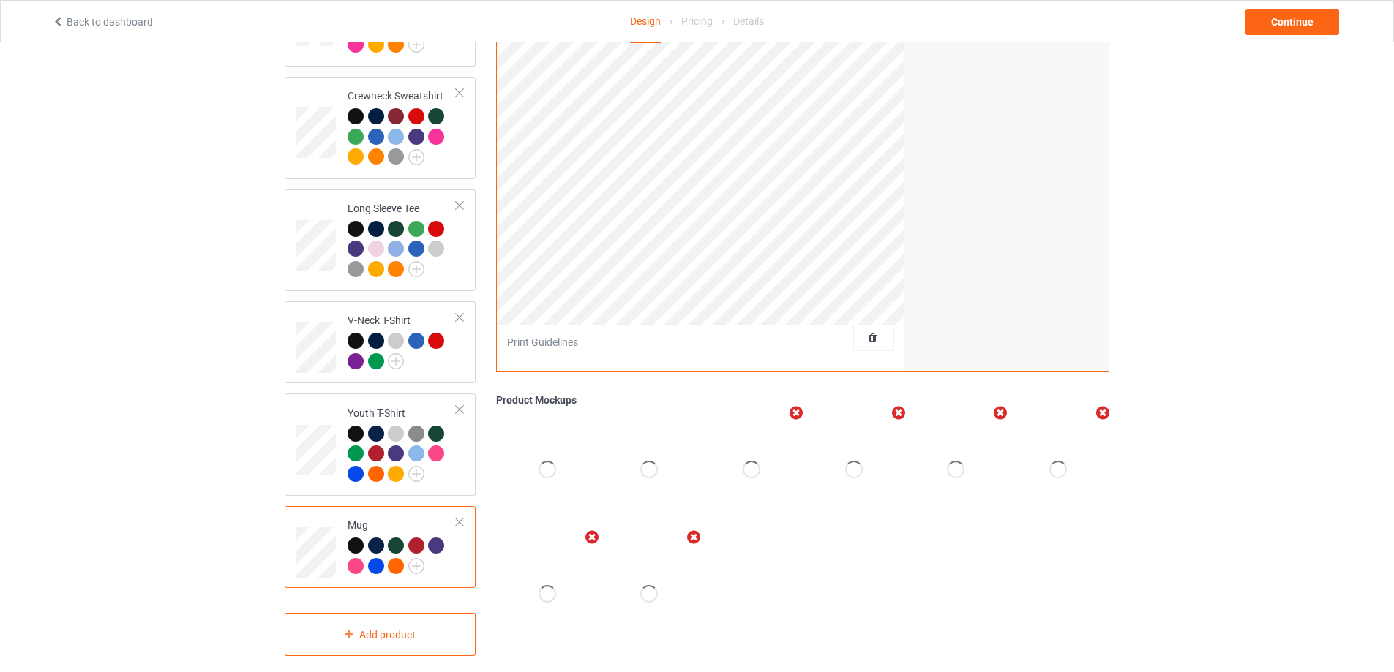
scroll to position [200, 0]
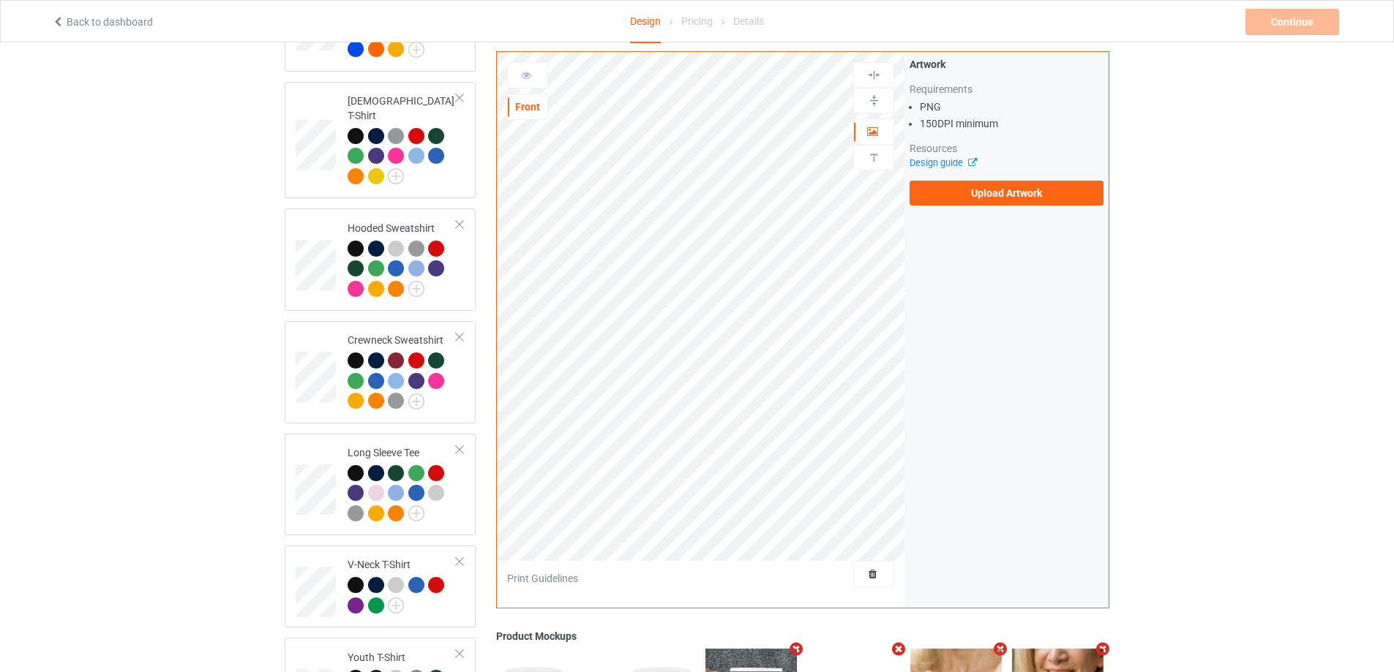
click at [1028, 169] on div "Artwork Requirements PNG 150 DPI minimum Resources Design guide Upload Artwork" at bounding box center [1006, 131] width 194 height 148
click at [1023, 181] on label "Upload Artwork" at bounding box center [1006, 193] width 194 height 25
click at [0, 0] on input "Upload Artwork" at bounding box center [0, 0] width 0 height 0
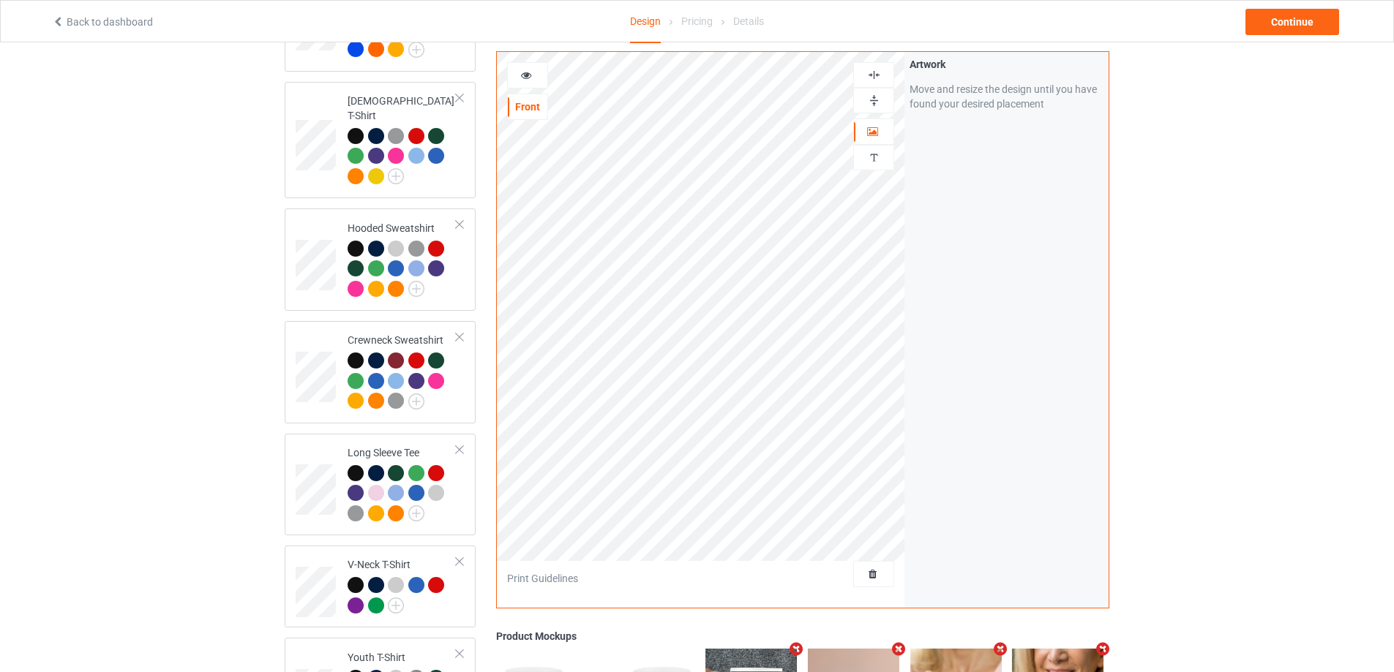
click at [881, 70] on div at bounding box center [874, 75] width 40 height 14
click at [875, 95] on img at bounding box center [874, 101] width 14 height 14
click at [879, 68] on img at bounding box center [874, 75] width 14 height 14
click at [874, 88] on div at bounding box center [873, 101] width 41 height 26
click at [874, 94] on img at bounding box center [874, 101] width 14 height 14
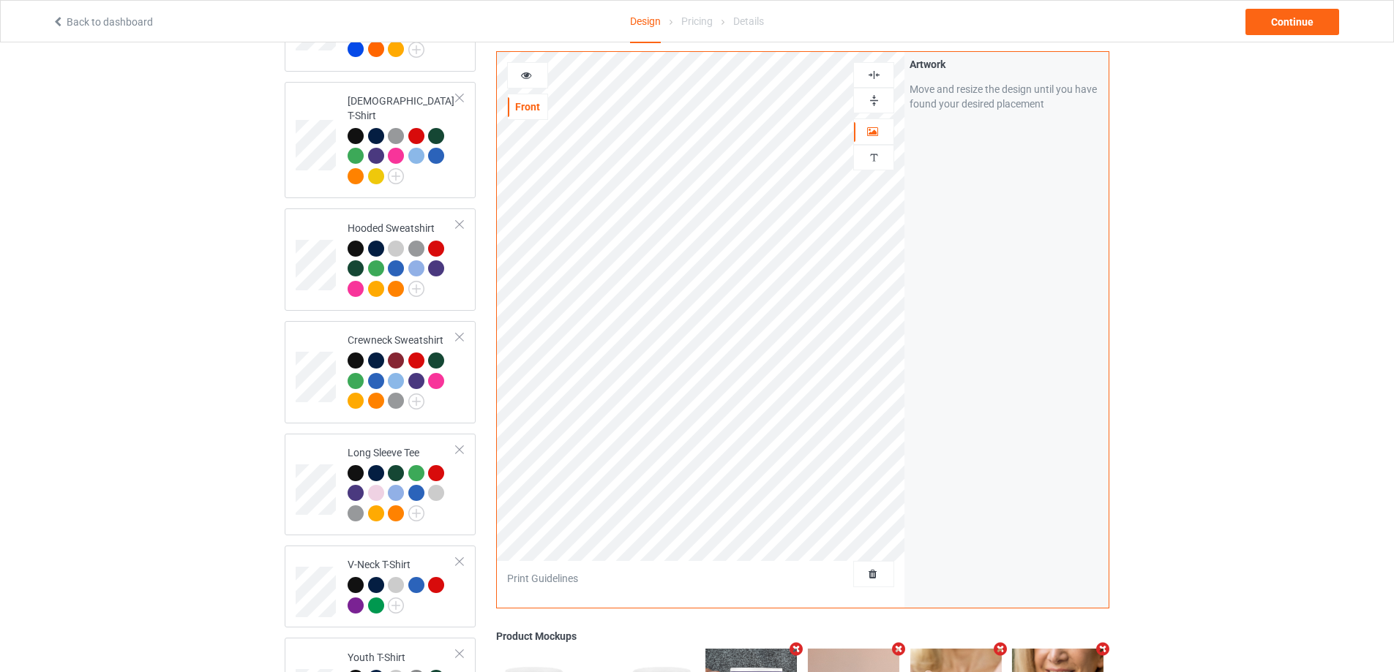
click at [873, 68] on img at bounding box center [874, 75] width 14 height 14
click at [869, 94] on img at bounding box center [874, 101] width 14 height 14
click at [525, 68] on icon at bounding box center [526, 73] width 12 height 10
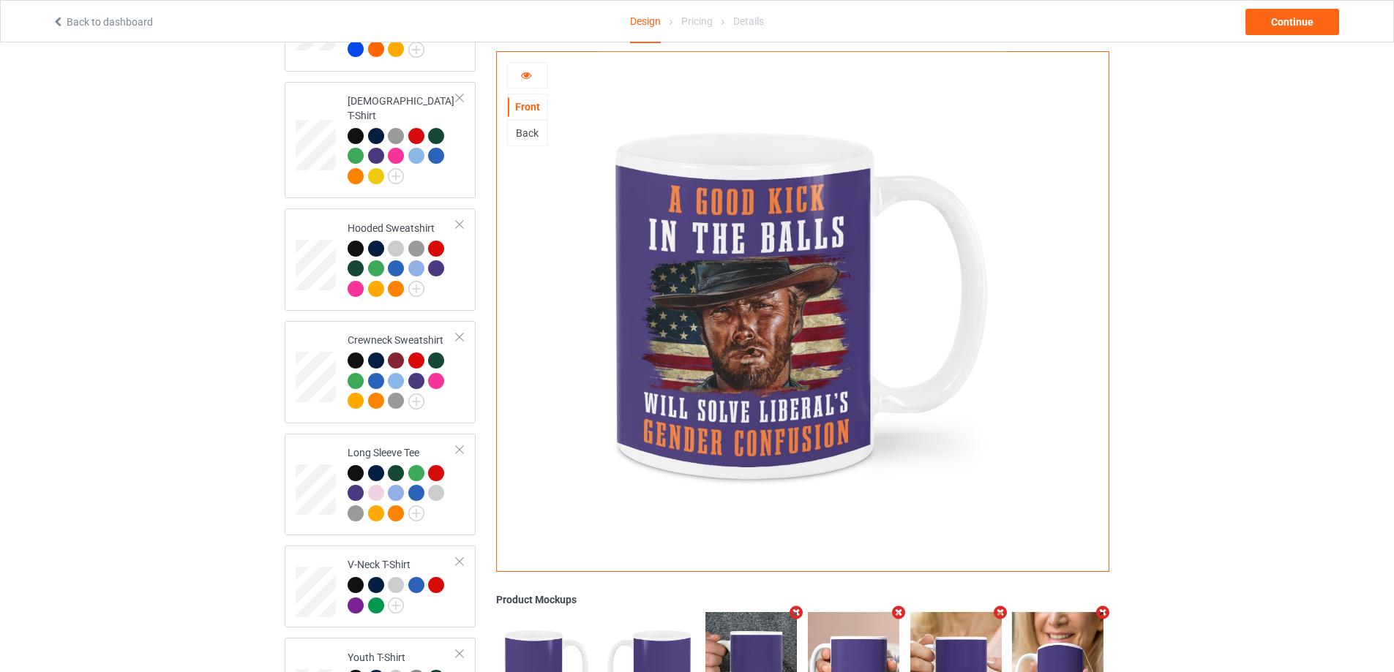
click at [531, 137] on div "Back" at bounding box center [528, 133] width 40 height 15
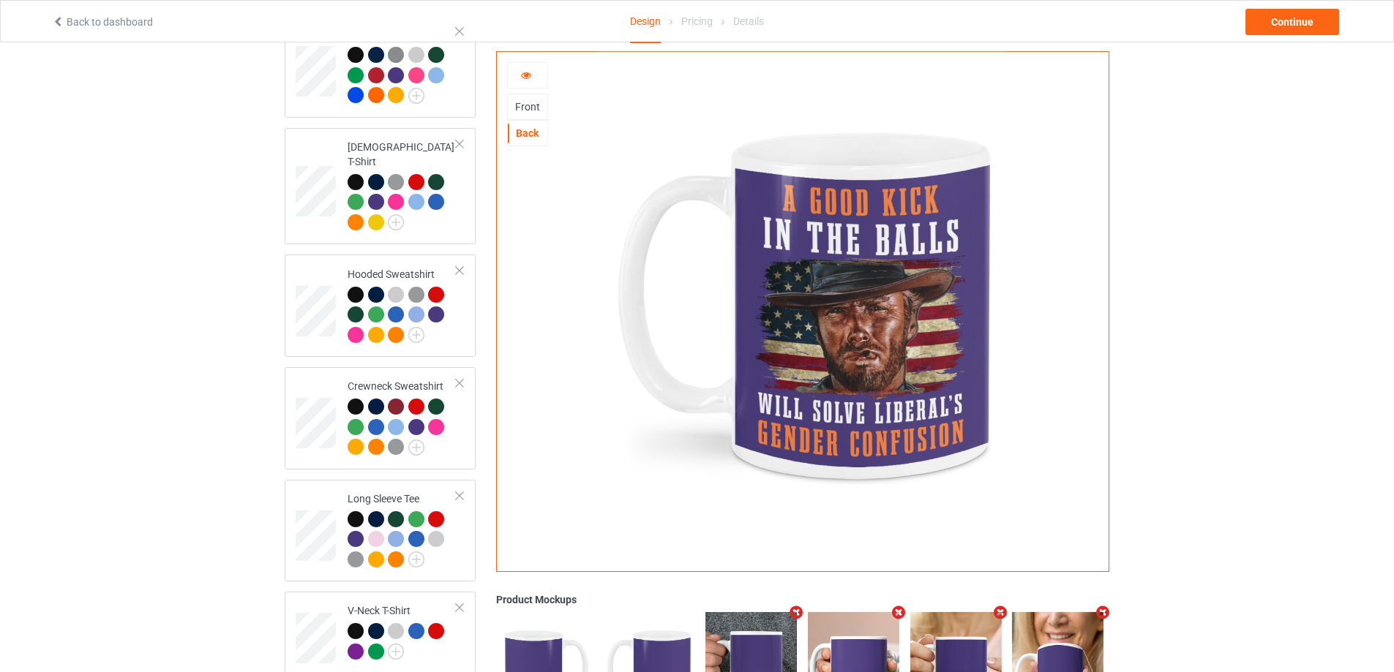
scroll to position [366, 0]
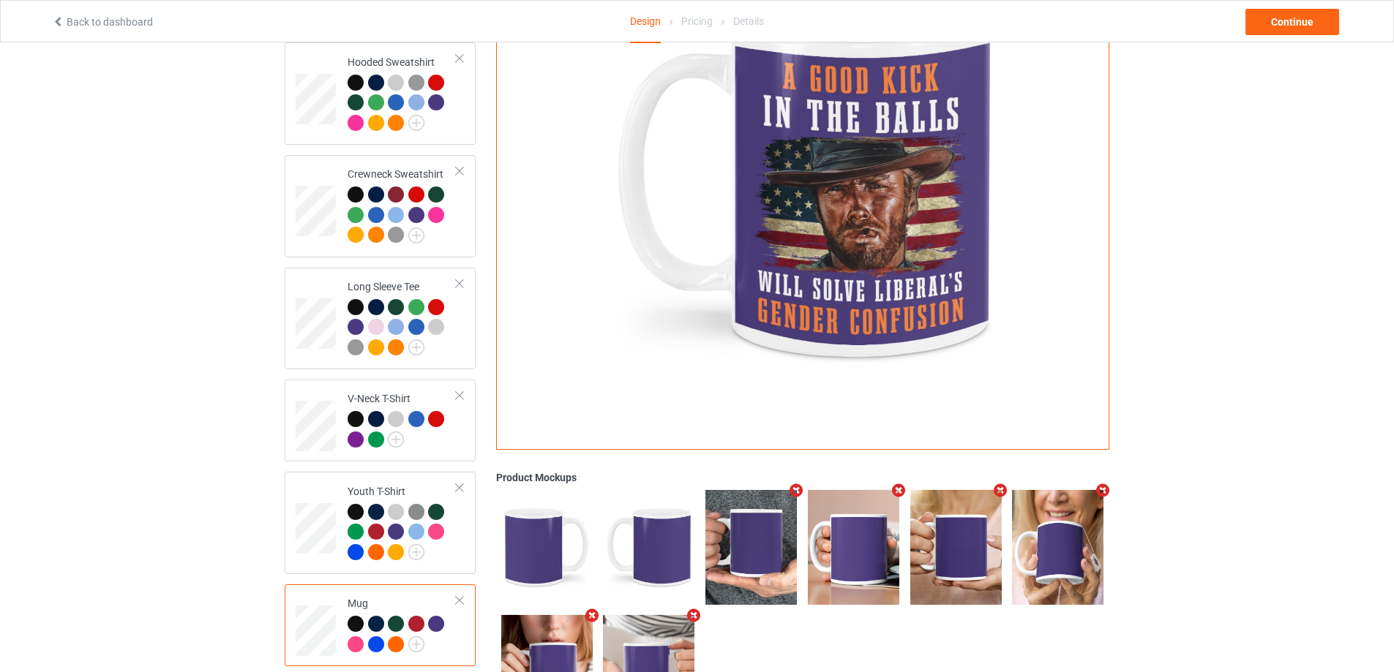
click at [351, 616] on div at bounding box center [355, 624] width 16 height 16
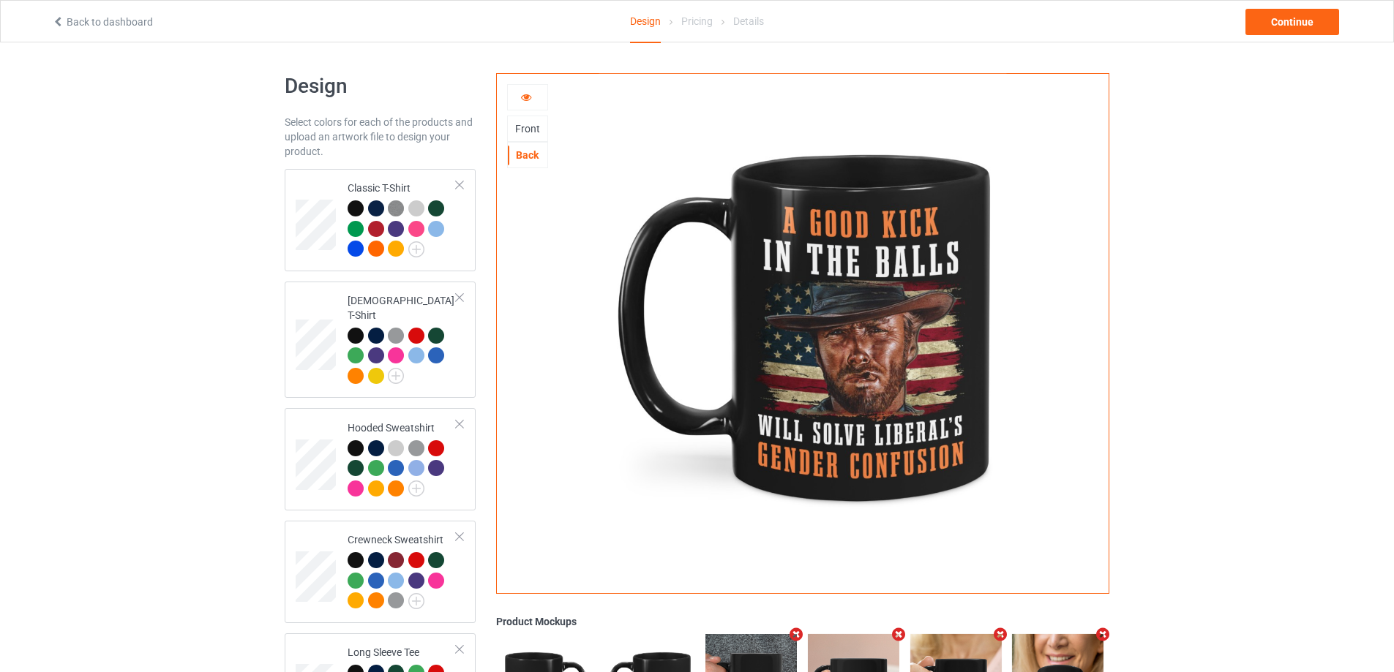
click at [536, 129] on div "Front" at bounding box center [528, 128] width 40 height 15
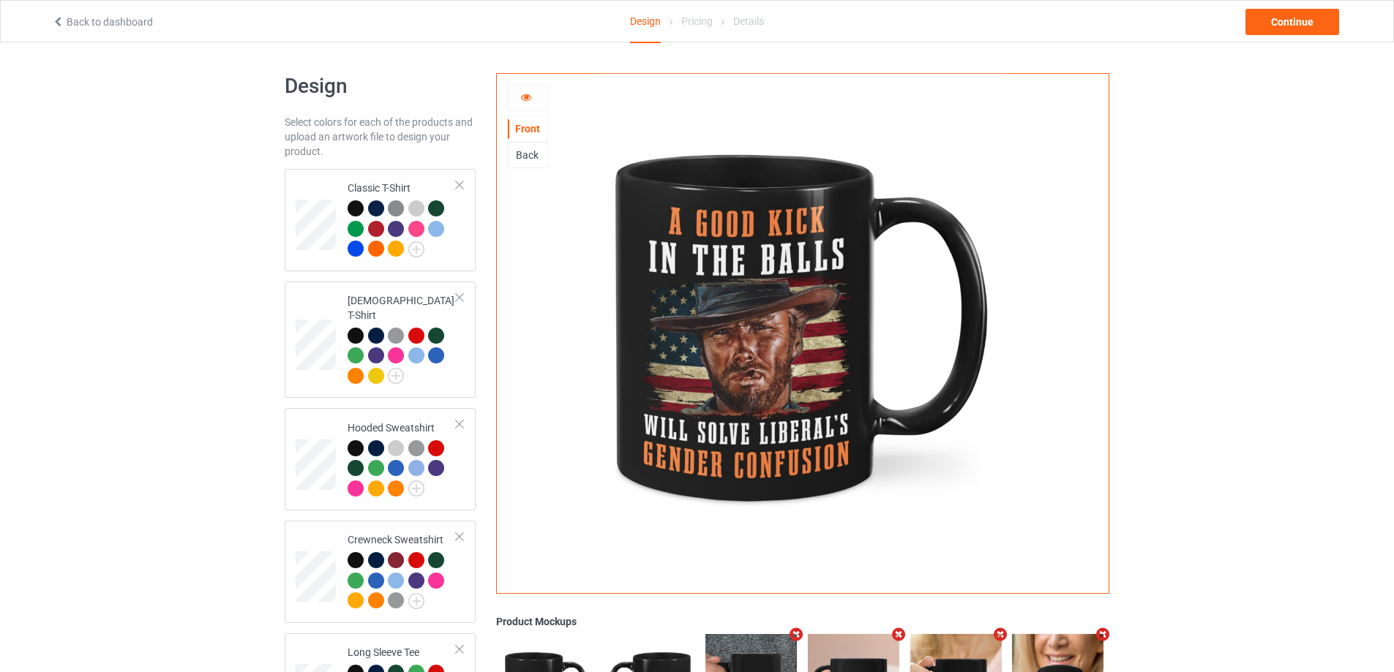
click at [531, 159] on div "Back" at bounding box center [528, 155] width 40 height 15
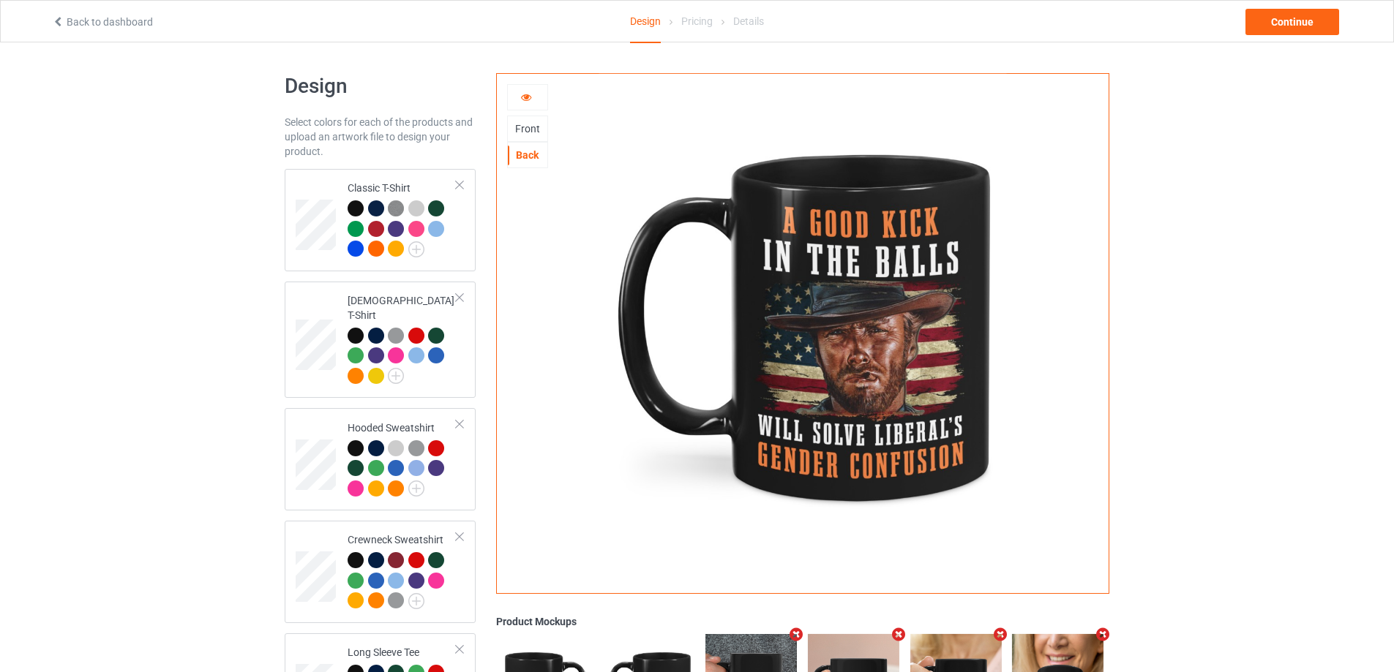
click at [530, 130] on div "Front" at bounding box center [528, 128] width 40 height 15
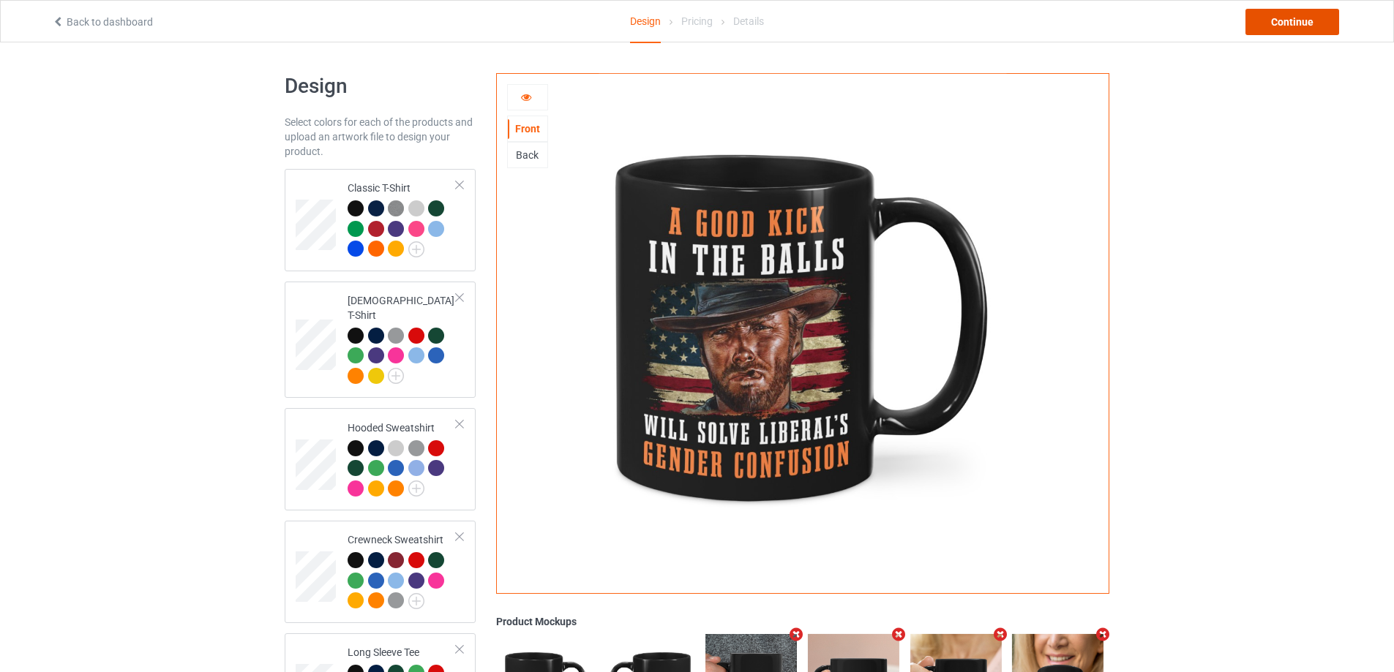
click at [1263, 27] on div "Continue" at bounding box center [1292, 22] width 94 height 26
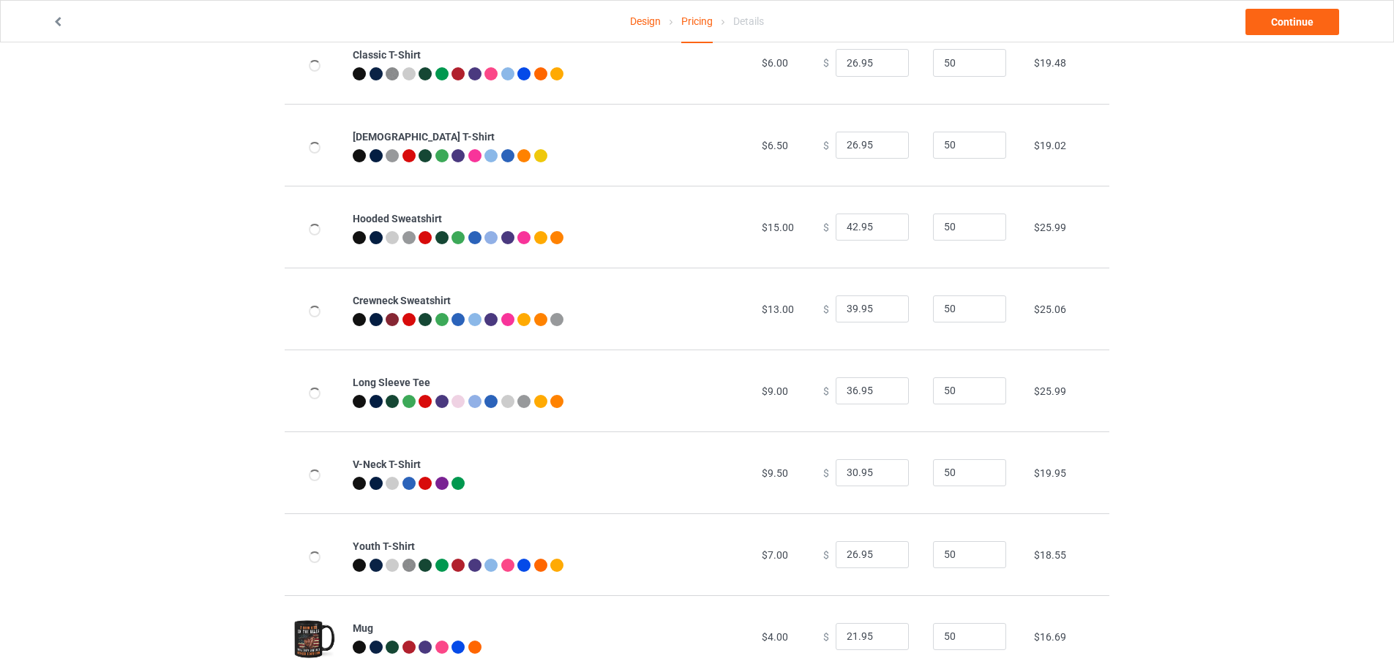
scroll to position [158, 0]
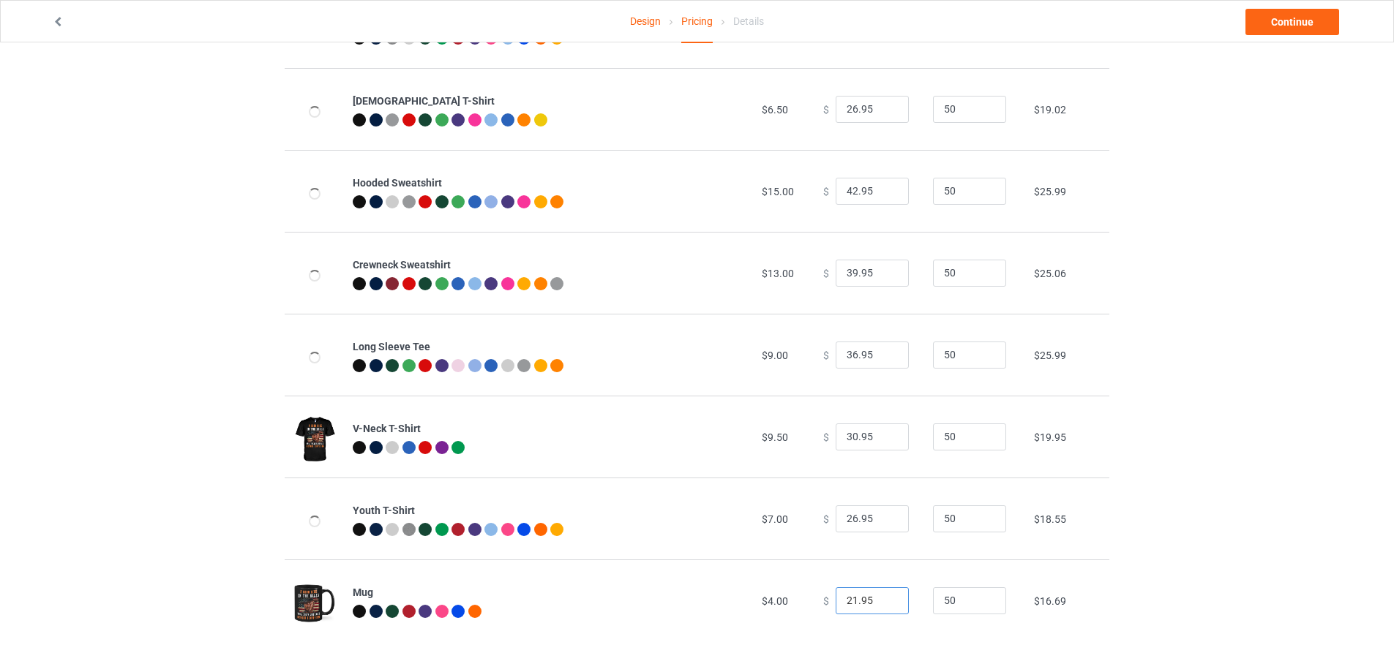
click at [845, 599] on input "21.95" at bounding box center [871, 601] width 73 height 28
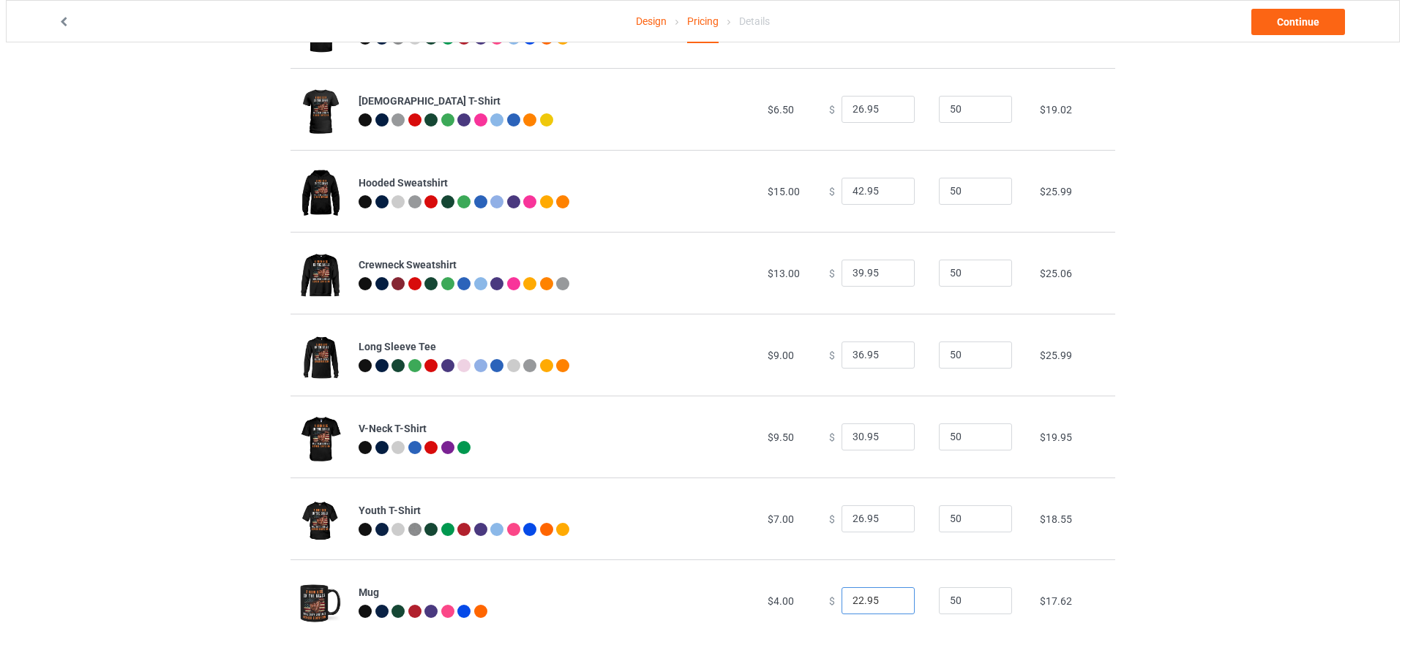
scroll to position [0, 0]
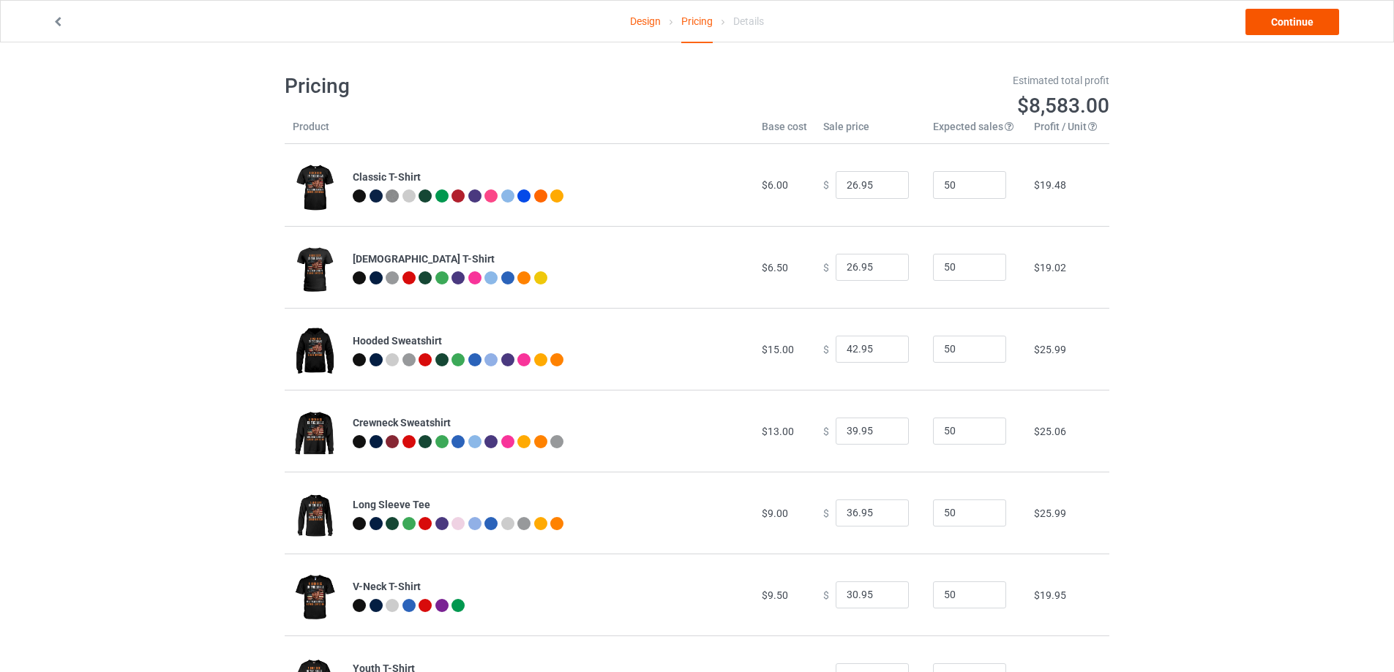
type input "22.95"
click at [1279, 32] on link "Continue" at bounding box center [1292, 22] width 94 height 26
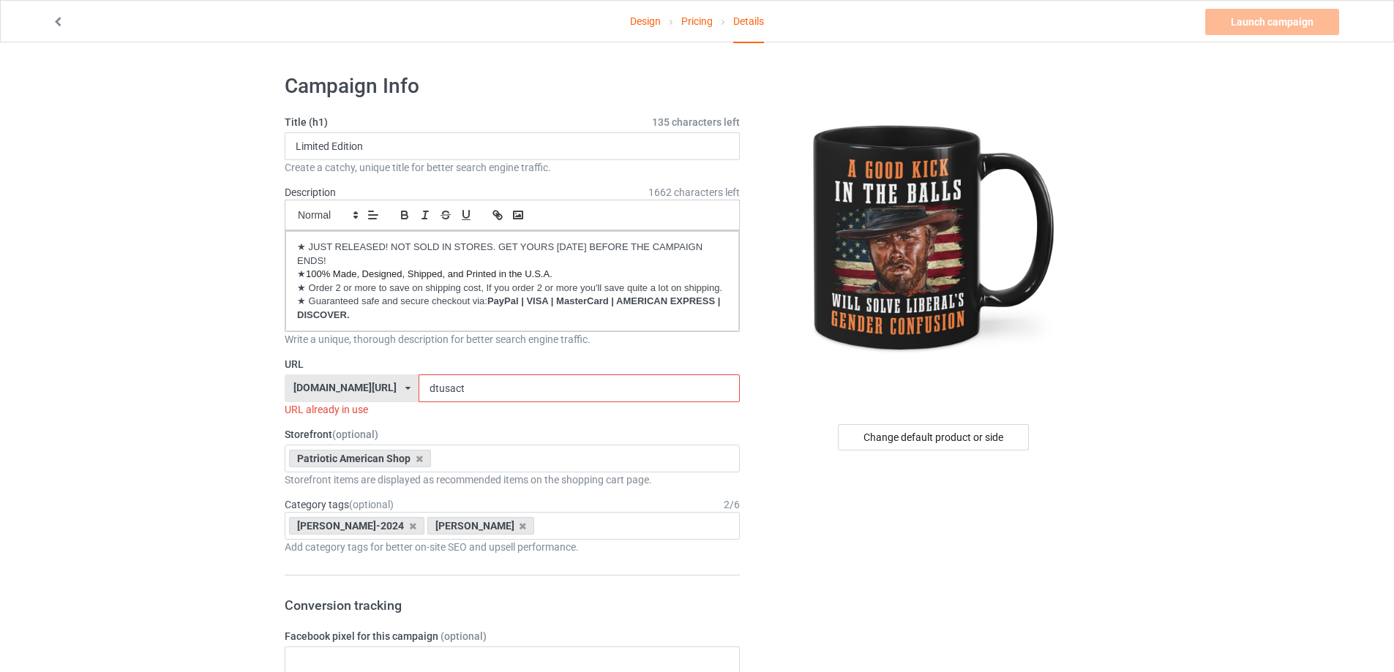
drag, startPoint x: 448, startPoint y: 388, endPoint x: 376, endPoint y: 393, distance: 72.6
click at [376, 393] on div "[DOMAIN_NAME][URL] [DOMAIN_NAME][URL] [DOMAIN_NAME][URL] [DOMAIN_NAME][URL] [DO…" at bounding box center [512, 389] width 455 height 28
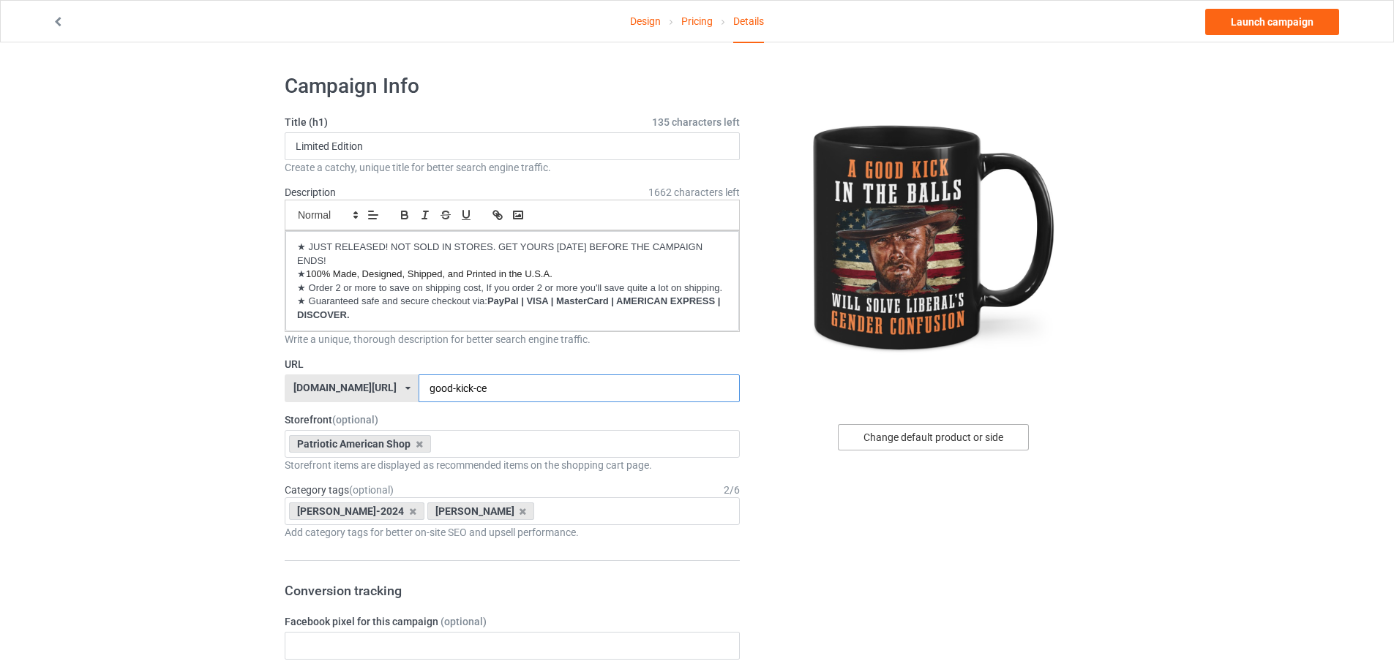
type input "good-kick-ce"
click at [971, 433] on div "Change default product or side" at bounding box center [933, 437] width 191 height 26
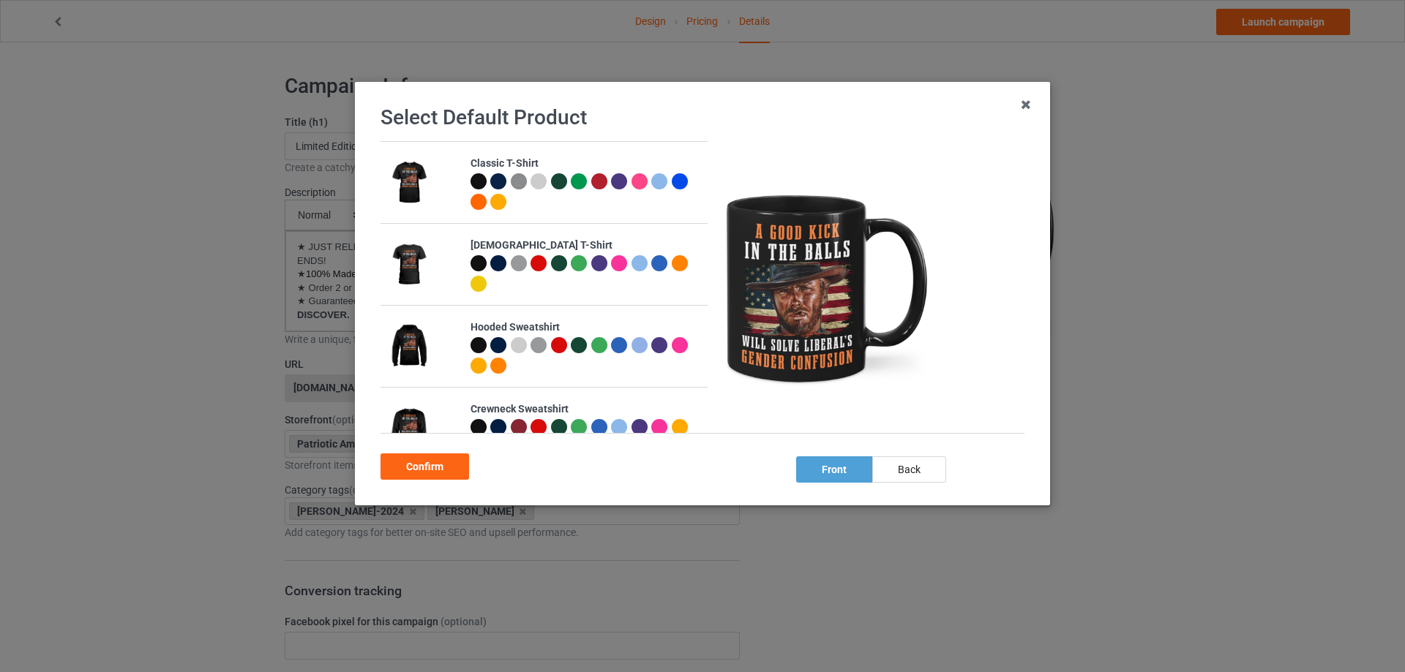
click at [477, 184] on div at bounding box center [478, 181] width 16 height 16
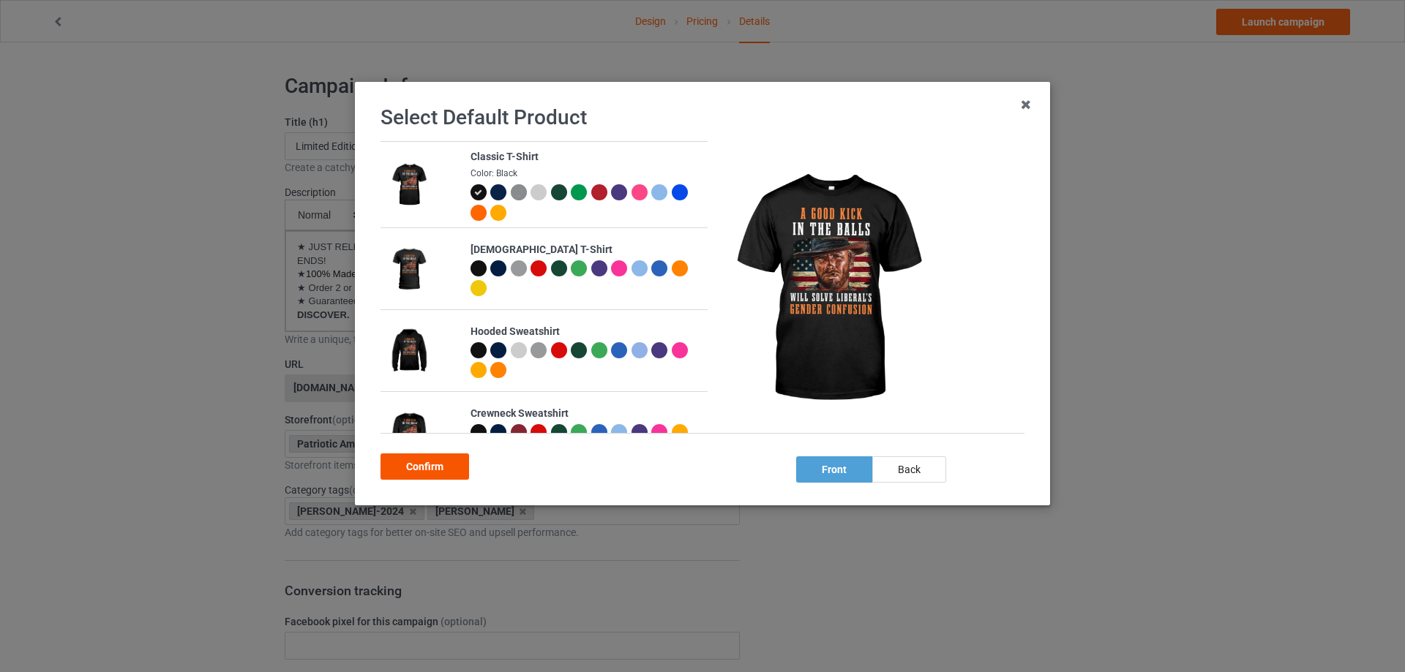
click at [459, 465] on div "Confirm" at bounding box center [424, 467] width 89 height 26
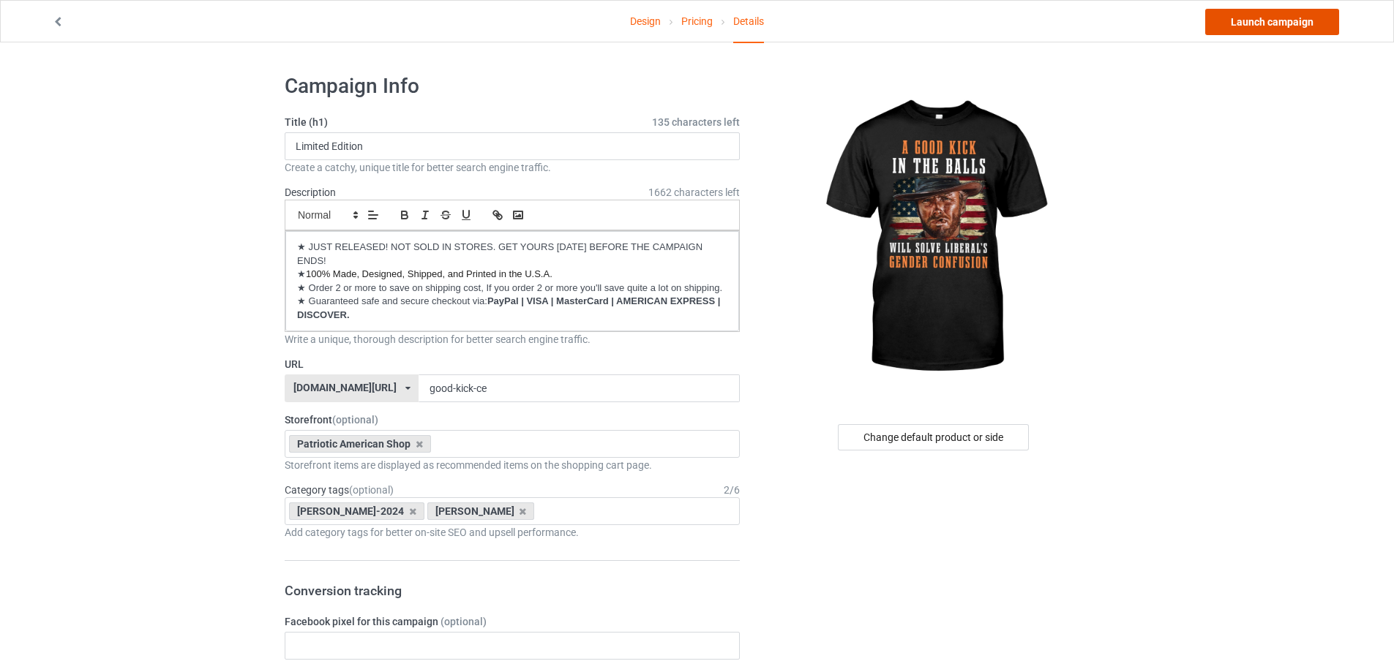
click at [1252, 18] on link "Launch campaign" at bounding box center [1272, 22] width 134 height 26
